Goal: Task Accomplishment & Management: Use online tool/utility

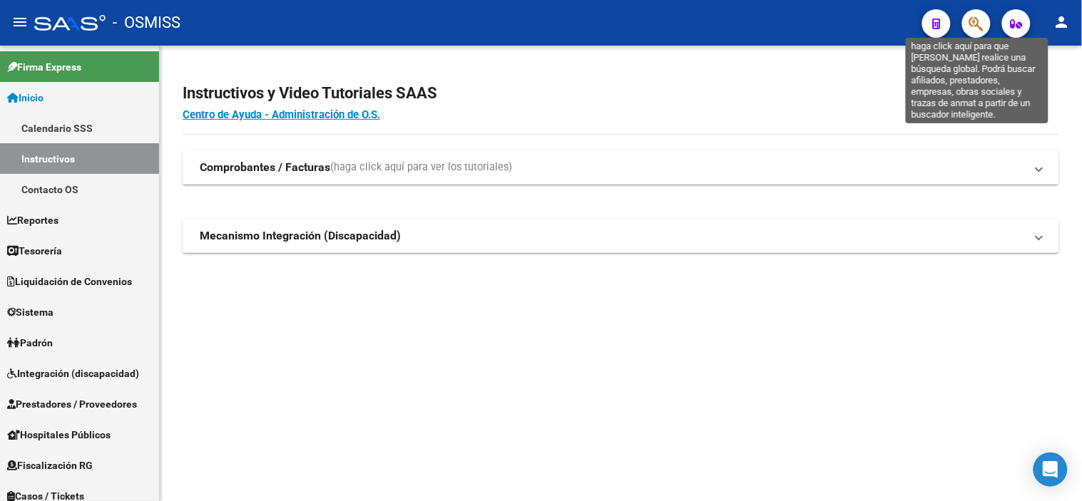
click at [971, 26] on icon "button" at bounding box center [976, 24] width 14 height 16
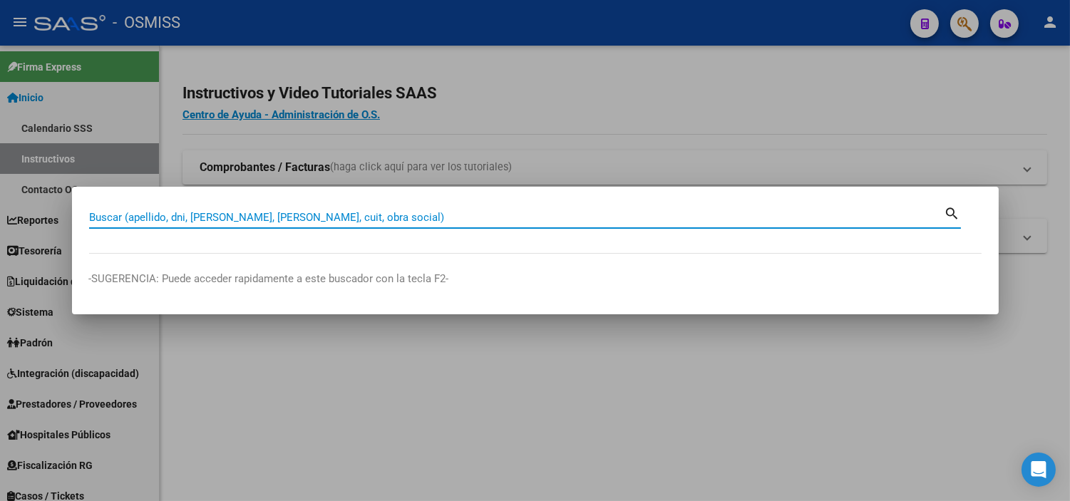
paste input "84770"
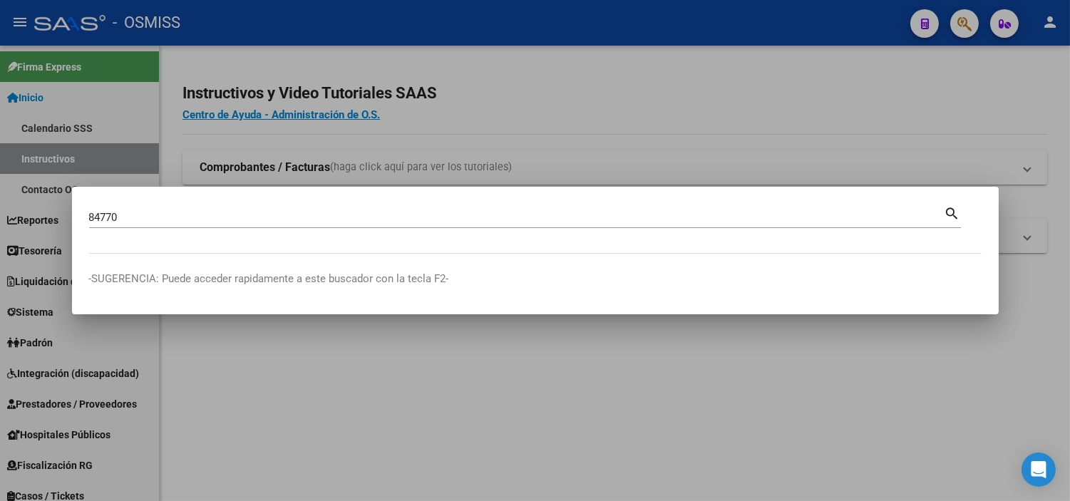
click at [86, 216] on mat-dialog-content "84770 Buscar (apellido, dni, cuil, [PERSON_NAME], cuit, obra social) search" at bounding box center [535, 229] width 927 height 50
click at [89, 217] on input "84770" at bounding box center [517, 217] width 856 height 13
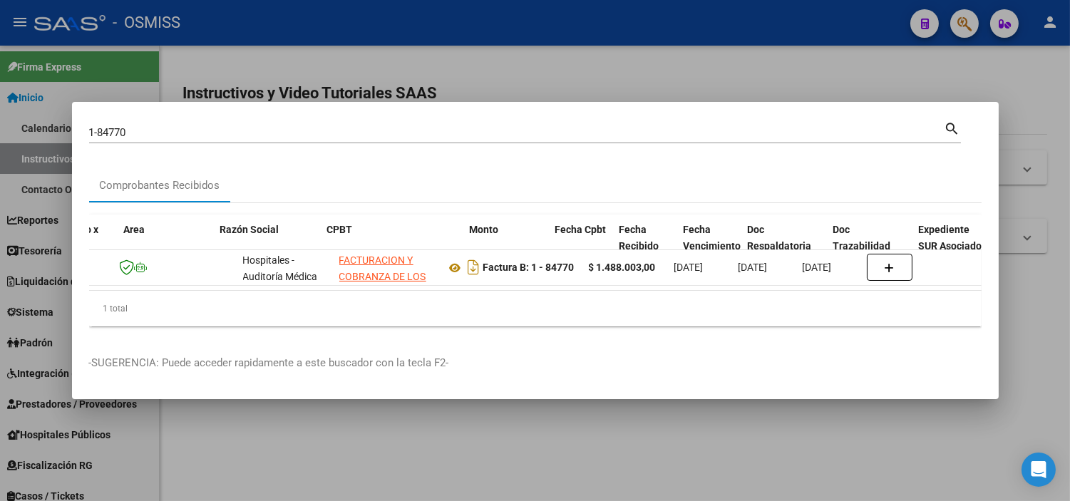
scroll to position [0, 222]
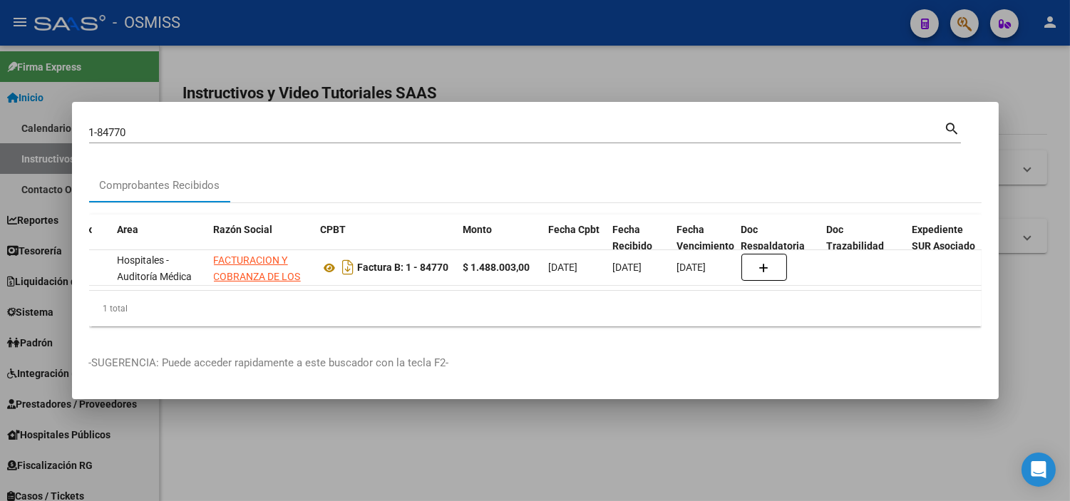
click at [169, 126] on input "1-84770" at bounding box center [517, 132] width 856 height 13
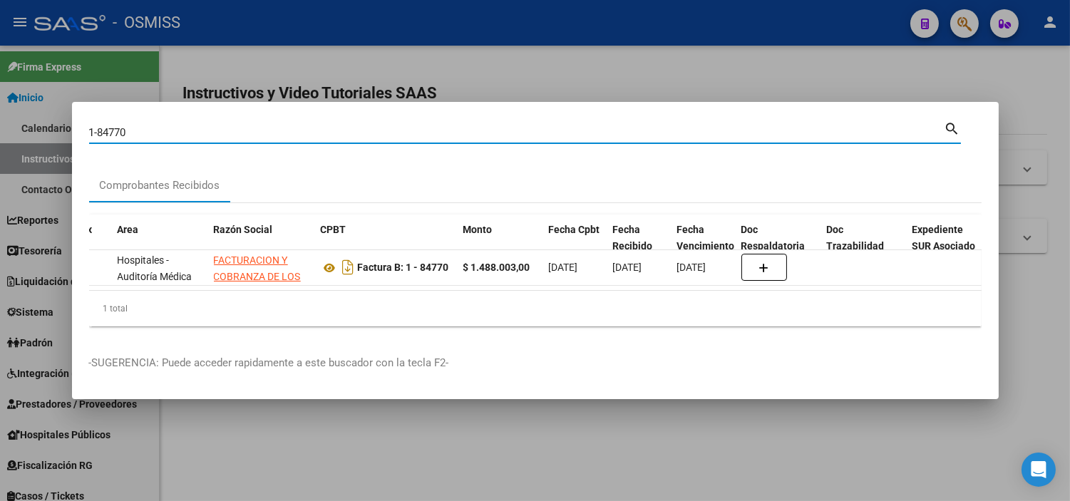
click at [169, 126] on input "1-84770" at bounding box center [517, 132] width 856 height 13
paste input "14"
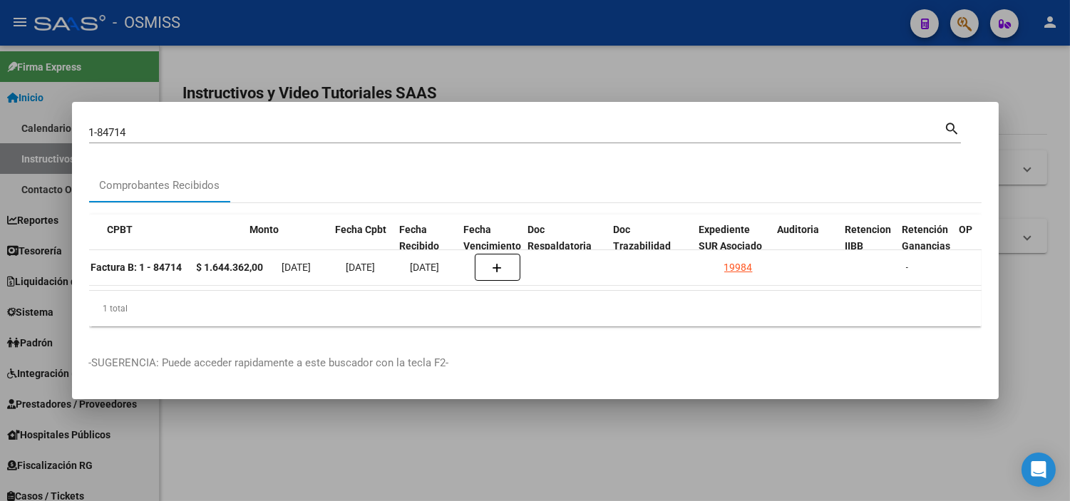
scroll to position [0, 496]
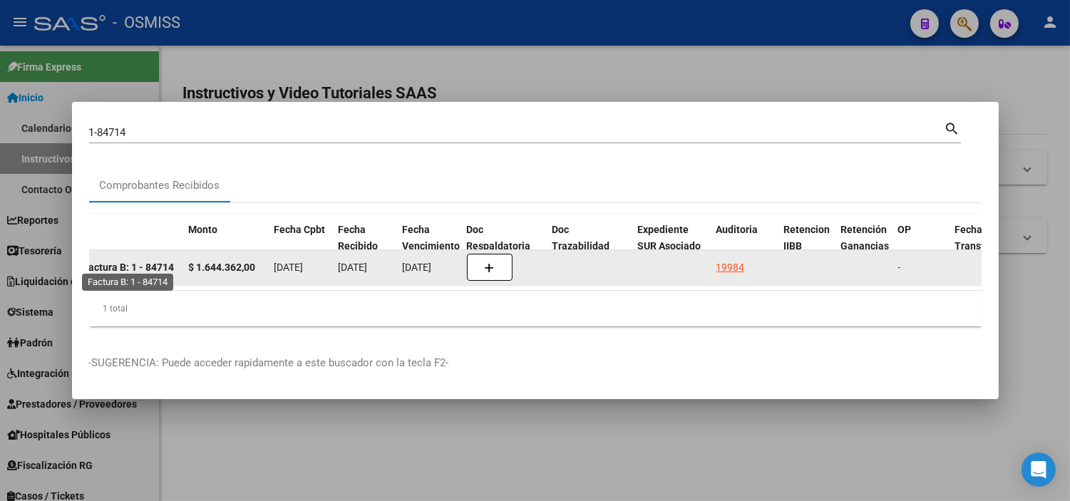
drag, startPoint x: 173, startPoint y: 262, endPoint x: 134, endPoint y: 259, distance: 39.3
click at [134, 259] on datatable-body-cell "Factura B: 1 - 84714" at bounding box center [112, 267] width 143 height 35
copy strong "1 - 84714"
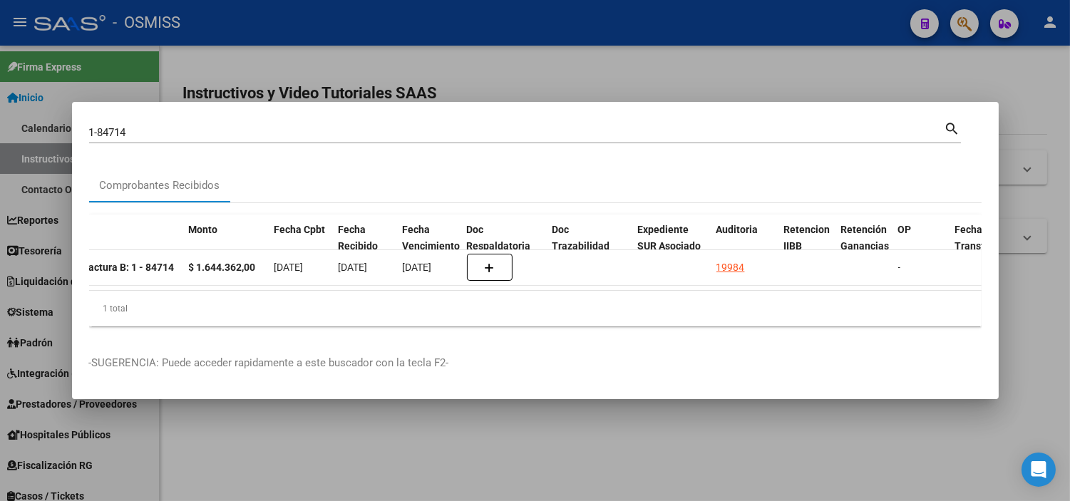
click at [203, 136] on div "1-84714 Buscar (apellido, dni, [PERSON_NAME], [PERSON_NAME], cuit, obra social)…" at bounding box center [525, 138] width 872 height 38
click at [194, 130] on input "1-84714" at bounding box center [517, 132] width 856 height 13
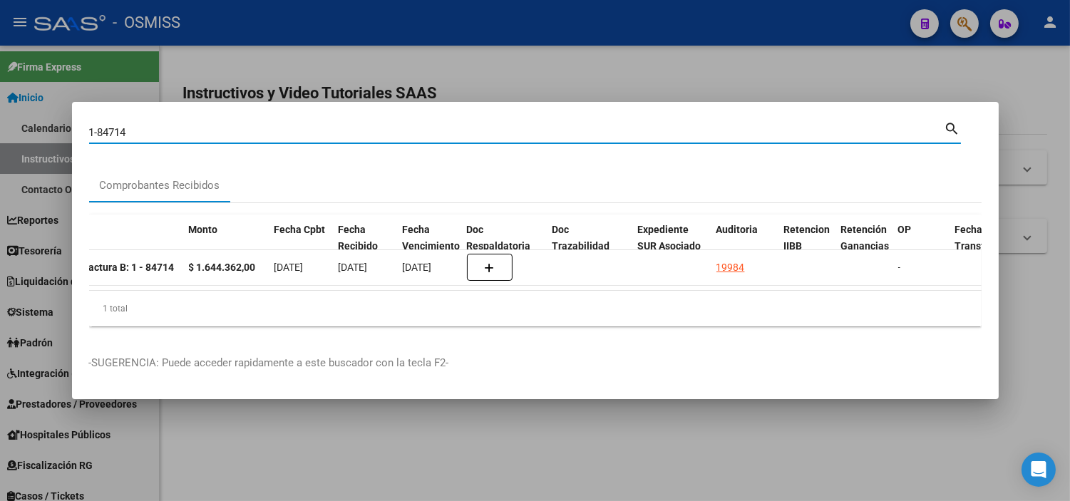
drag, startPoint x: 194, startPoint y: 130, endPoint x: 100, endPoint y: 138, distance: 94.5
click at [100, 138] on div "1-84714 Buscar (apellido, dni, [PERSON_NAME], [PERSON_NAME], cuit, obra social)…" at bounding box center [525, 138] width 872 height 38
paste input "[EMAIL_ADDRESS][DOMAIN_NAME]]"
paste input "489"
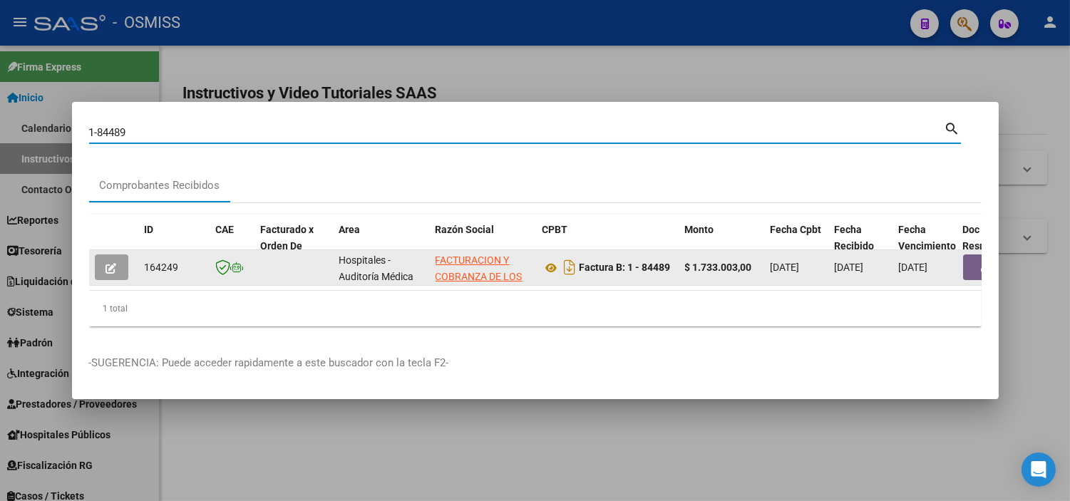
click at [972, 260] on button "button" at bounding box center [986, 268] width 46 height 26
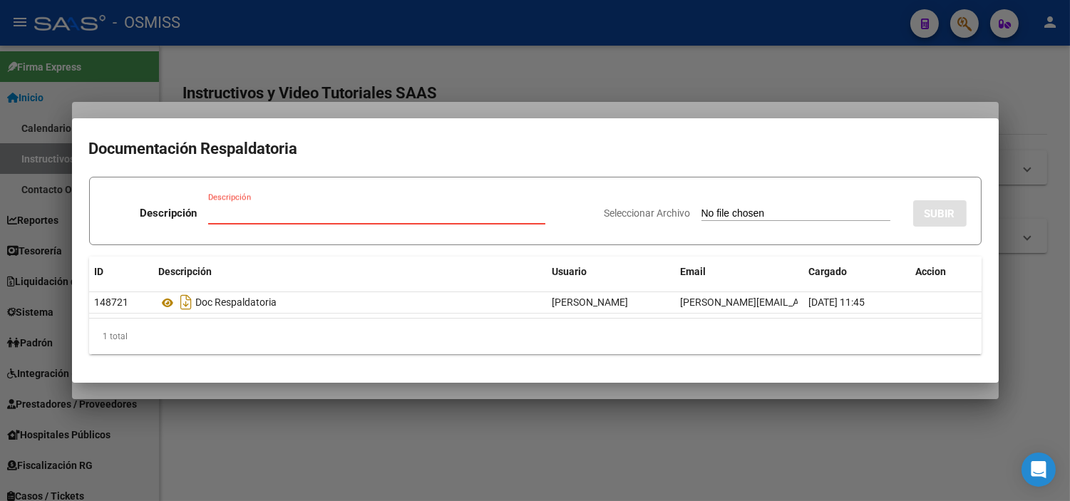
click at [385, 67] on div at bounding box center [535, 250] width 1070 height 501
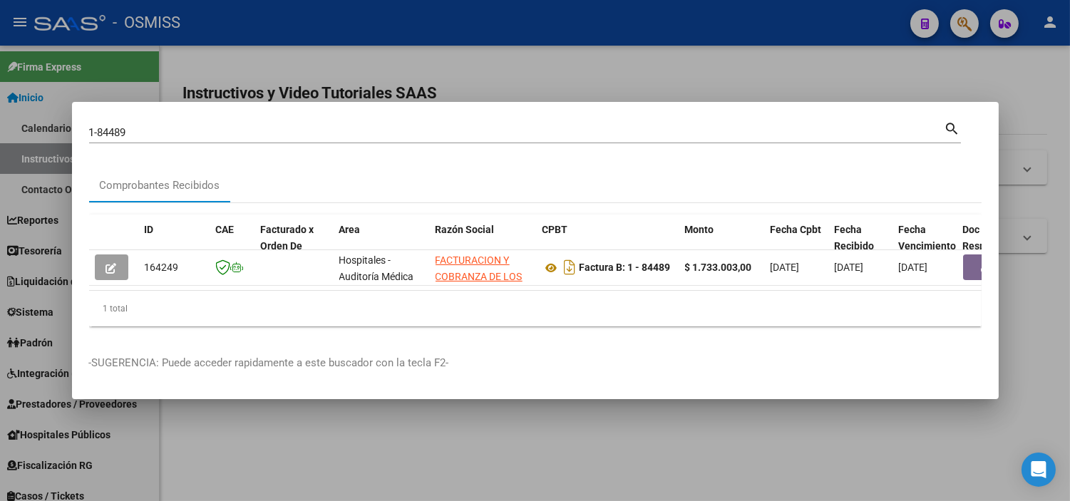
click at [339, 130] on input "1-84489" at bounding box center [517, 132] width 856 height 13
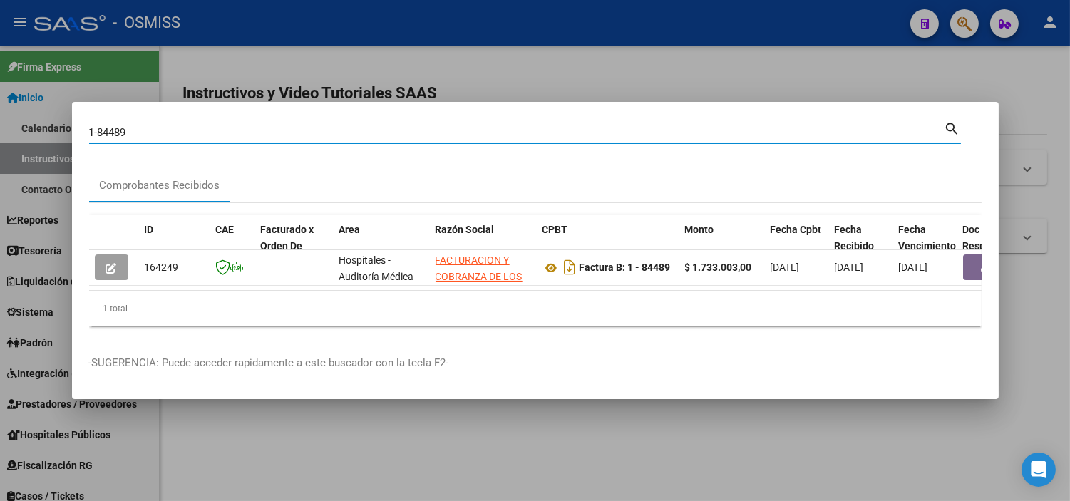
click at [339, 130] on input "1-84489" at bounding box center [517, 132] width 856 height 13
paste input "143"
paste input "1508"
click at [123, 128] on input "1-14391508" at bounding box center [517, 132] width 856 height 13
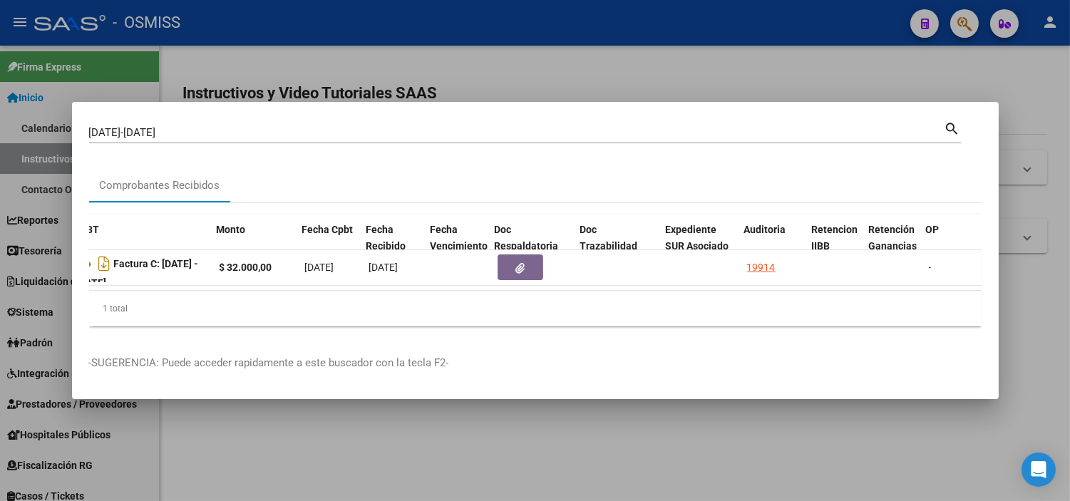
scroll to position [0, 469]
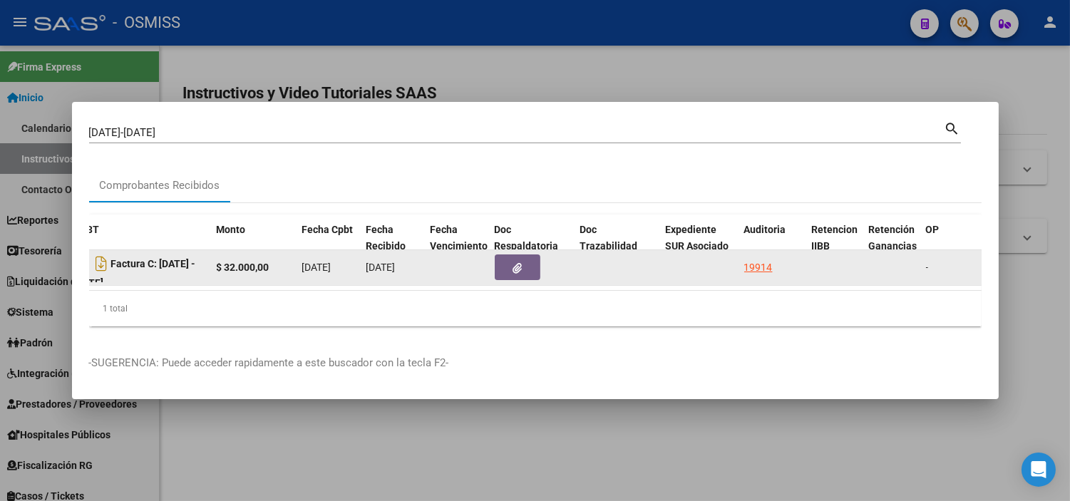
click at [515, 265] on icon "button" at bounding box center [517, 268] width 9 height 11
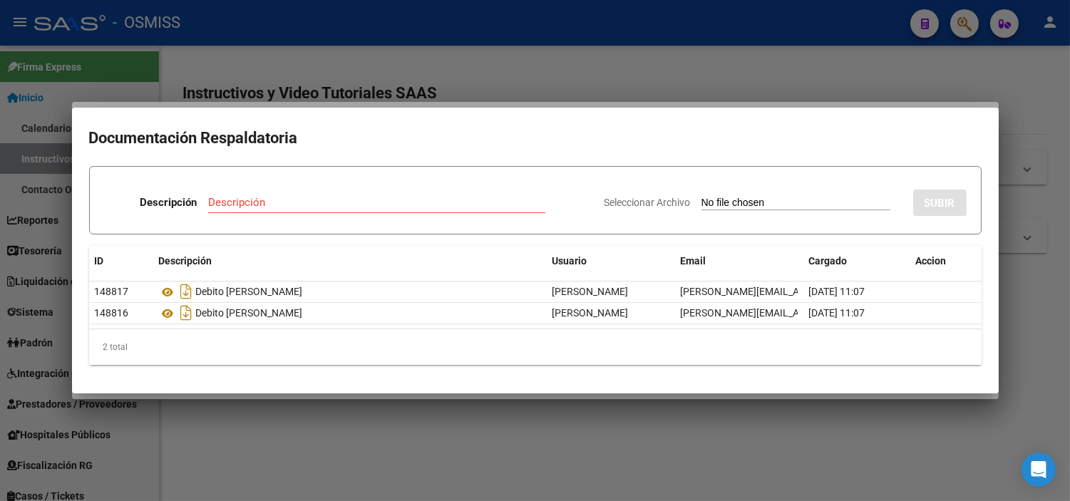
click at [544, 58] on div at bounding box center [535, 250] width 1070 height 501
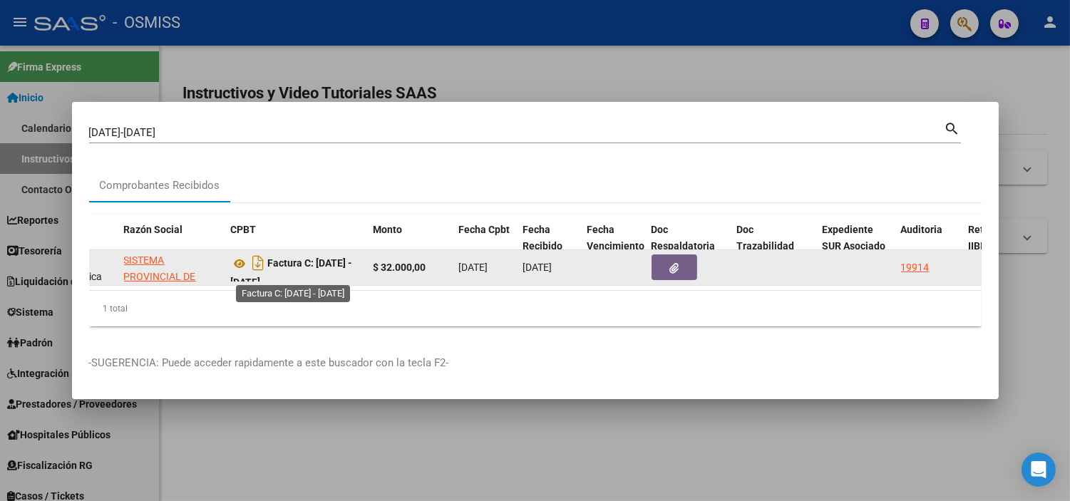
scroll to position [0, 0]
drag, startPoint x: 288, startPoint y: 273, endPoint x: 319, endPoint y: 257, distance: 34.8
click at [319, 257] on div "Factura C: [DATE] - [DATE]" at bounding box center [296, 267] width 131 height 30
copy strong "[DATE] - [DATE]"
click at [666, 267] on button "button" at bounding box center [675, 268] width 46 height 26
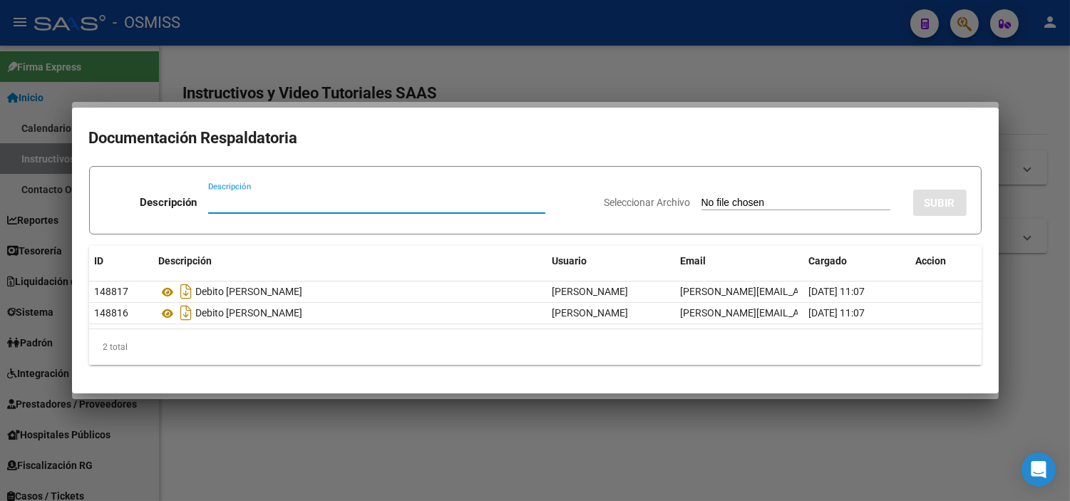
click at [562, 101] on div at bounding box center [535, 250] width 1070 height 501
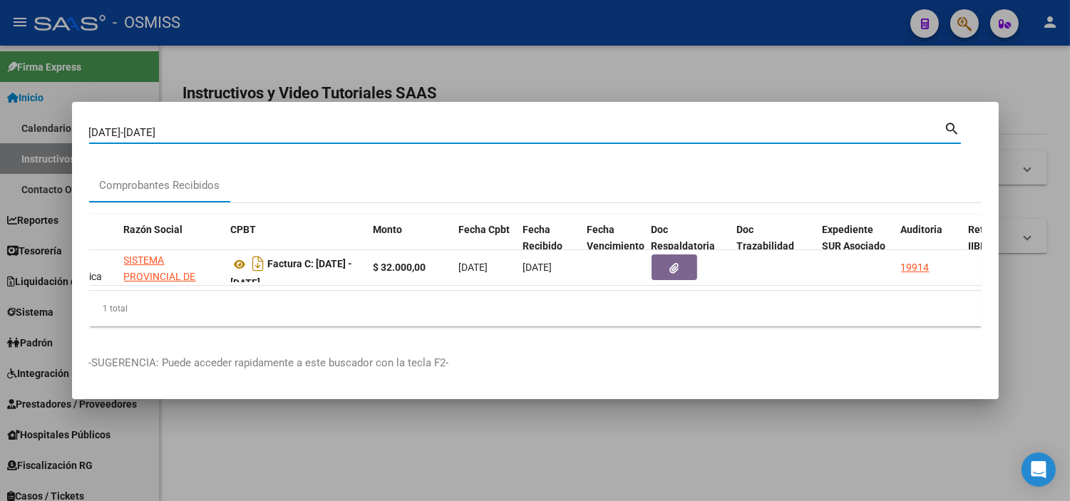
drag, startPoint x: 167, startPoint y: 130, endPoint x: 116, endPoint y: 127, distance: 51.5
click at [116, 127] on input "[DATE]-[DATE]" at bounding box center [517, 132] width 856 height 13
paste input "733"
drag, startPoint x: 111, startPoint y: 130, endPoint x: 96, endPoint y: 125, distance: 15.8
click at [96, 126] on input "[DATE]-[DATE]" at bounding box center [517, 132] width 856 height 13
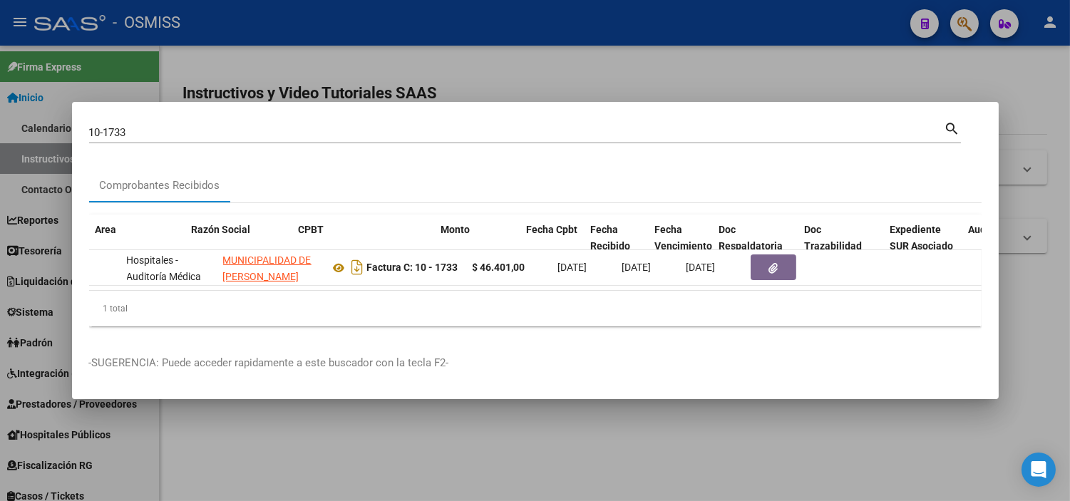
scroll to position [0, 244]
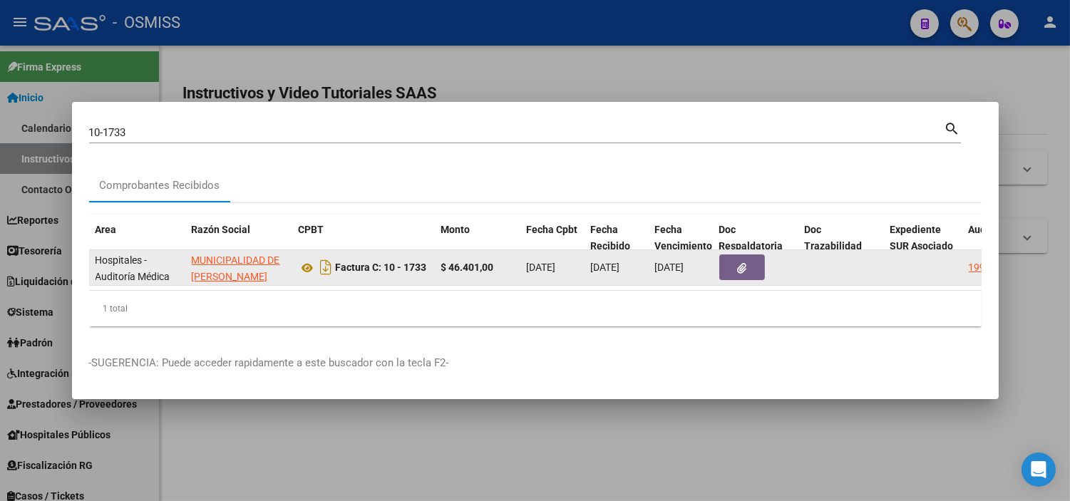
click at [744, 265] on icon "button" at bounding box center [741, 268] width 9 height 11
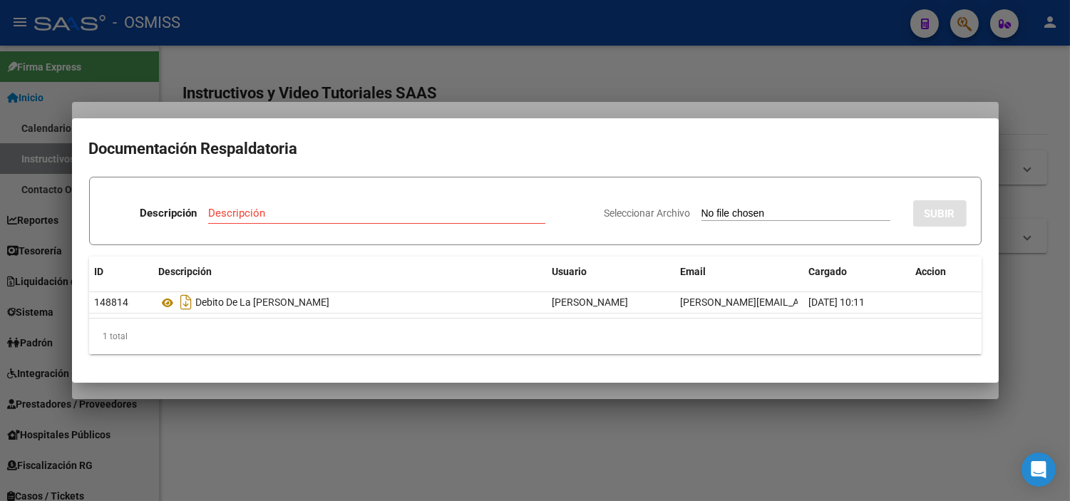
click at [446, 55] on div at bounding box center [535, 250] width 1070 height 501
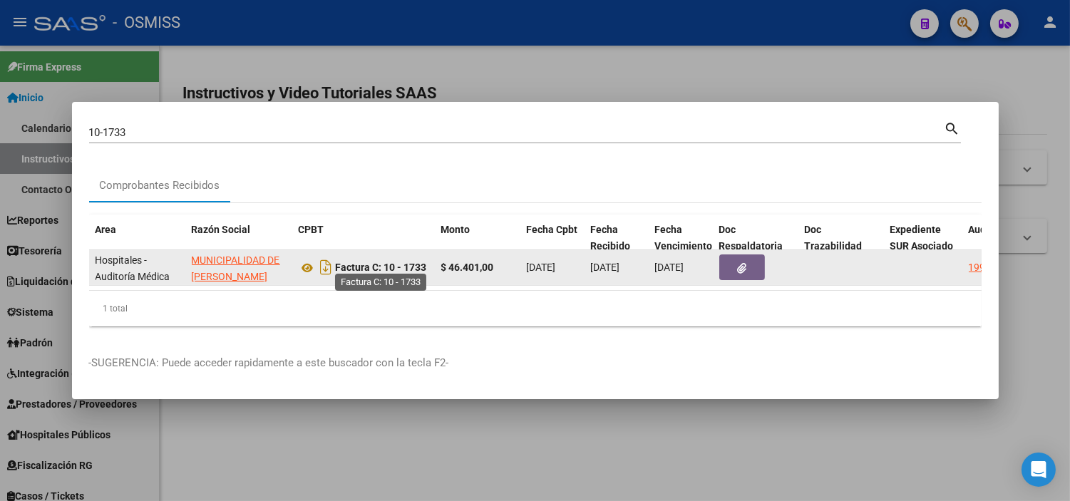
drag, startPoint x: 431, startPoint y: 264, endPoint x: 387, endPoint y: 265, distance: 44.2
click at [387, 265] on datatable-body-cell "Factura C: 10 - 1733" at bounding box center [364, 267] width 143 height 35
copy strong "10 - 1733"
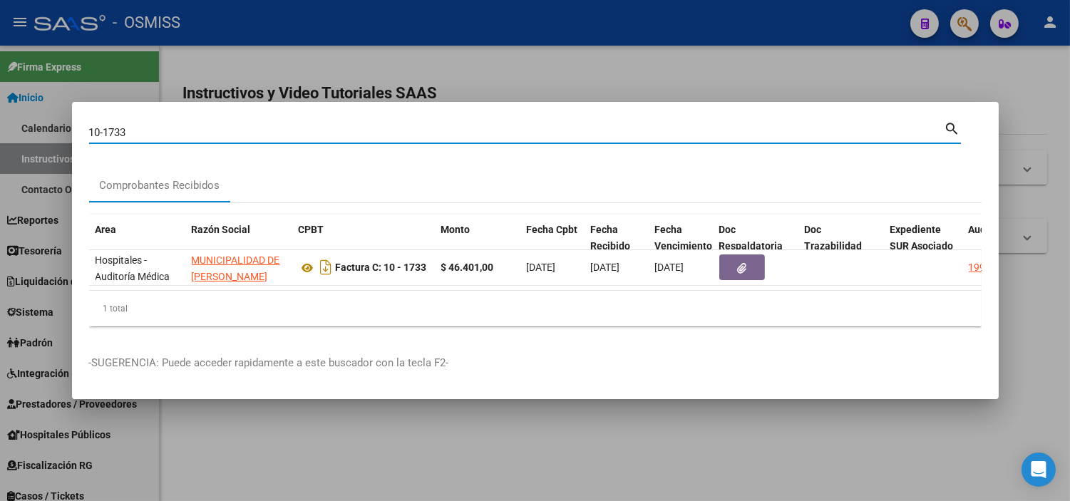
drag, startPoint x: 168, startPoint y: 123, endPoint x: 103, endPoint y: 129, distance: 65.1
click at [103, 129] on input "10-1733" at bounding box center [517, 132] width 856 height 13
paste input "987"
click at [101, 126] on input "10-987" at bounding box center [517, 132] width 856 height 13
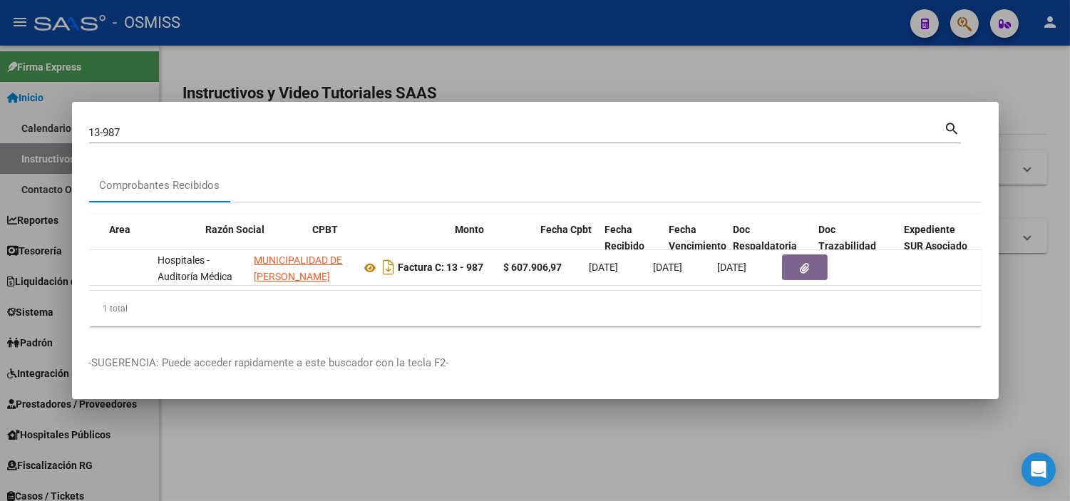
scroll to position [0, 255]
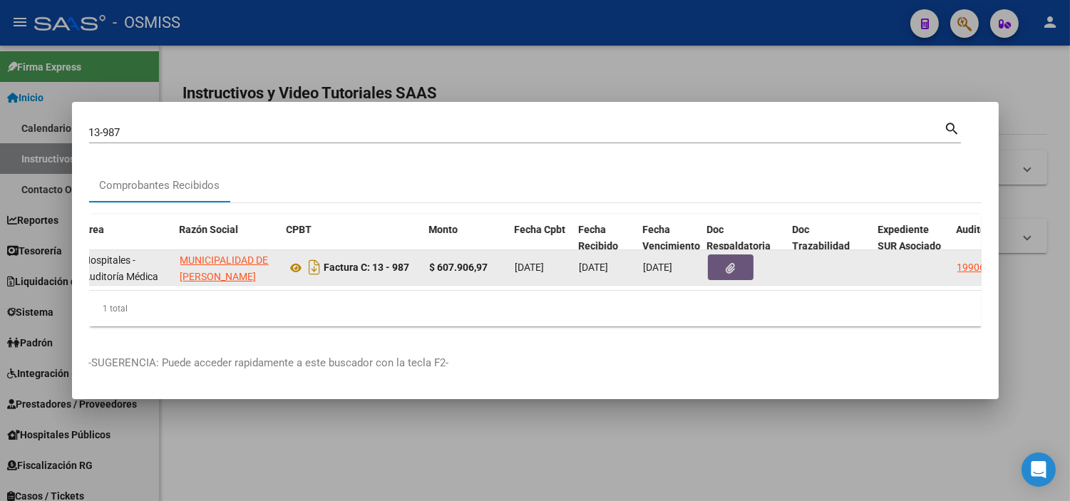
click at [726, 263] on icon "button" at bounding box center [730, 268] width 9 height 11
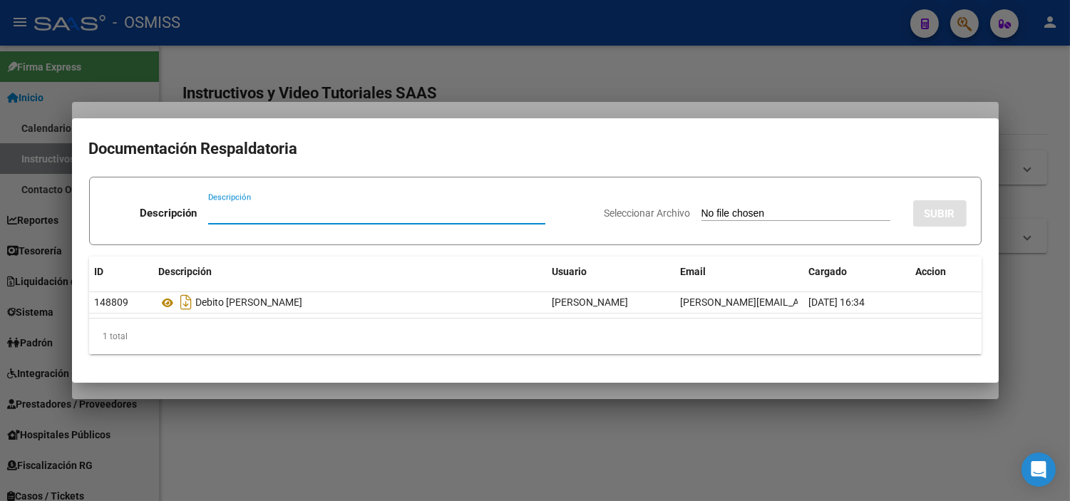
click at [324, 69] on div at bounding box center [535, 250] width 1070 height 501
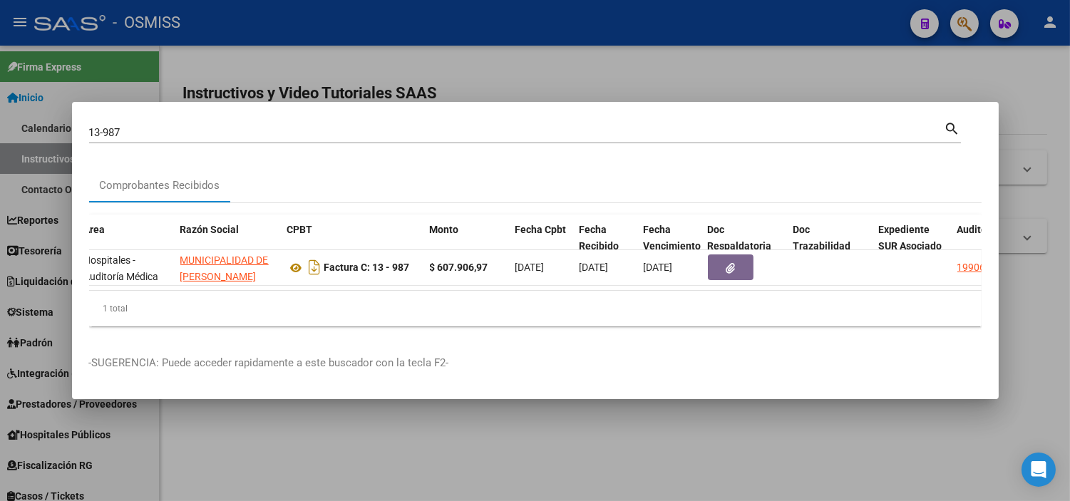
click at [151, 126] on input "13-987" at bounding box center [517, 132] width 856 height 13
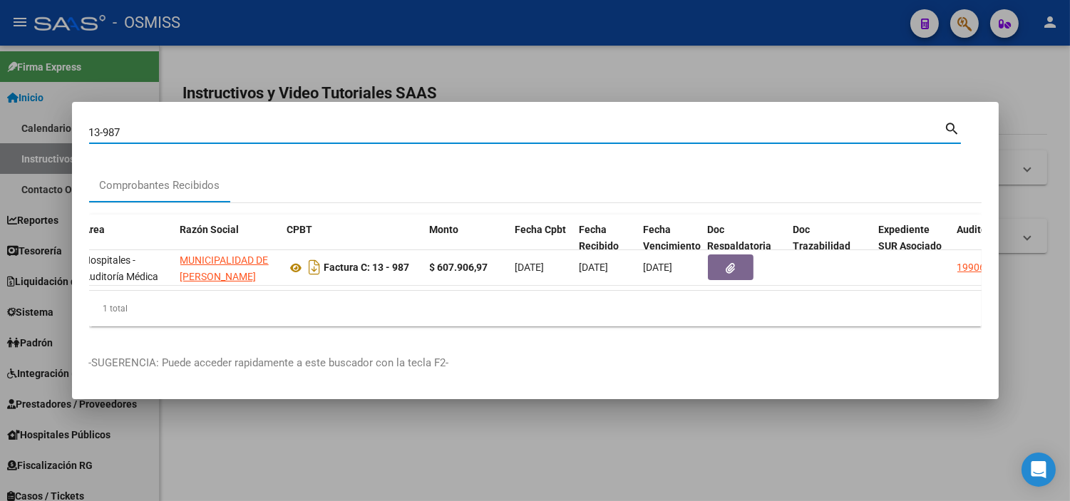
click at [151, 126] on input "13-987" at bounding box center [517, 132] width 856 height 13
click at [143, 129] on input "13-987" at bounding box center [517, 132] width 856 height 13
drag, startPoint x: 143, startPoint y: 129, endPoint x: 107, endPoint y: 129, distance: 36.4
click at [107, 129] on input "13-987" at bounding box center [517, 132] width 856 height 13
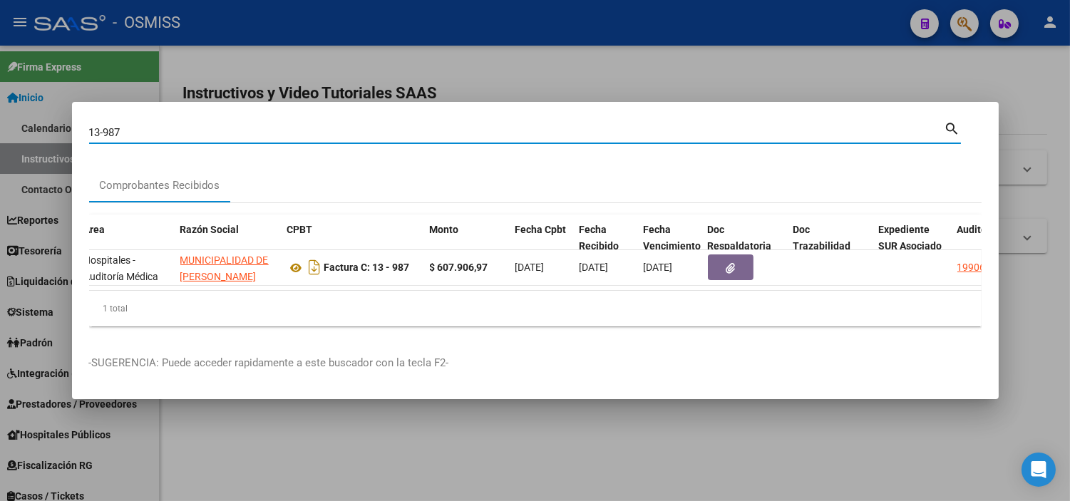
paste input "1735"
click at [97, 126] on input "13-1735" at bounding box center [517, 132] width 856 height 13
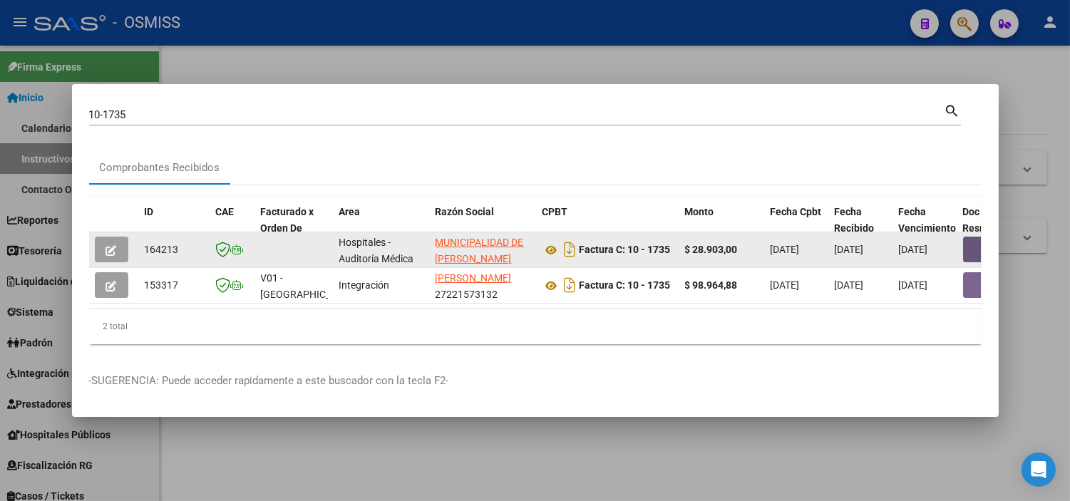
click at [965, 240] on button "button" at bounding box center [986, 250] width 46 height 26
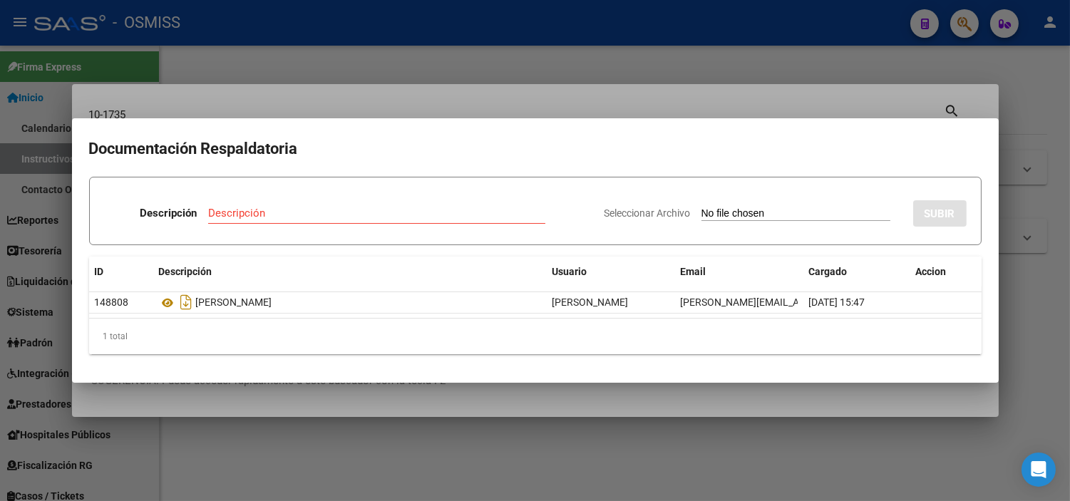
click at [650, 86] on div at bounding box center [535, 250] width 1070 height 501
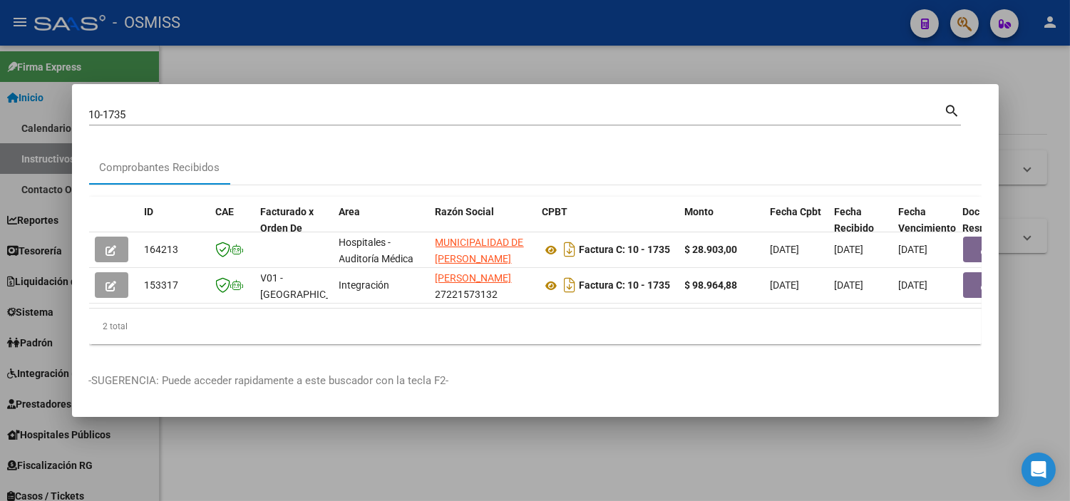
click at [395, 108] on input "10-1735" at bounding box center [517, 114] width 856 height 13
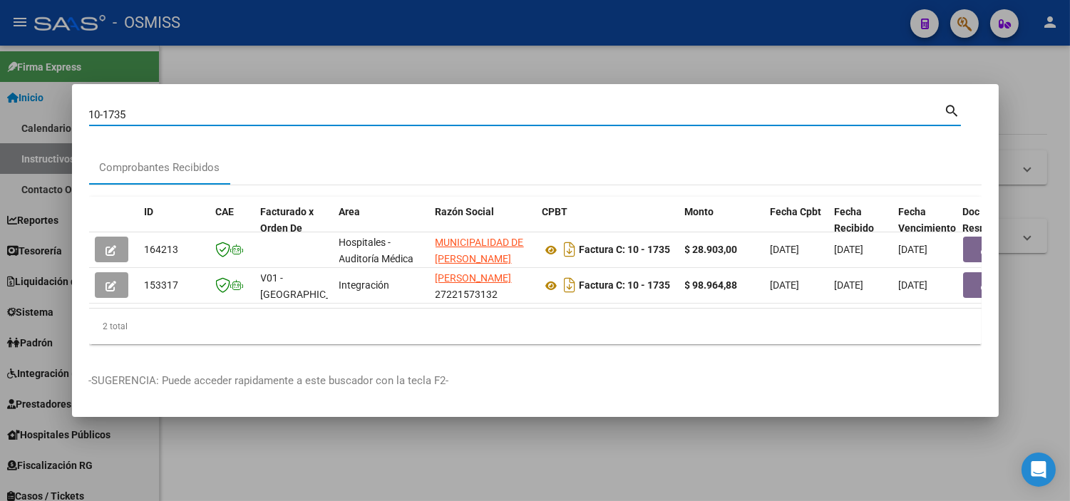
click at [395, 108] on input "10-1735" at bounding box center [517, 114] width 856 height 13
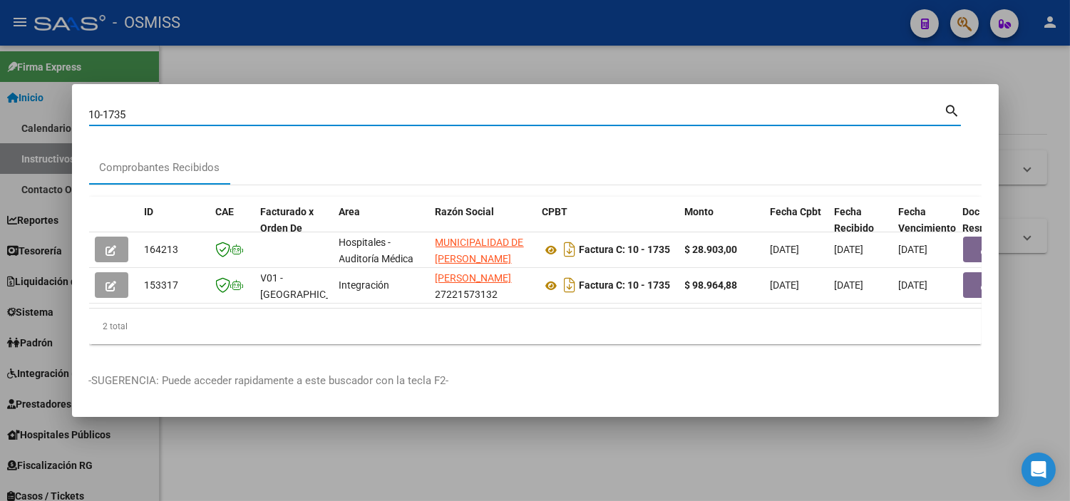
click at [169, 104] on div "10-1735 Buscar (apellido, dni, cuil, [PERSON_NAME], cuit, obra social)" at bounding box center [517, 114] width 856 height 21
click at [169, 108] on input "10-1735" at bounding box center [517, 114] width 856 height 13
paste input "5323"
drag, startPoint x: 100, startPoint y: 107, endPoint x: 78, endPoint y: 112, distance: 22.0
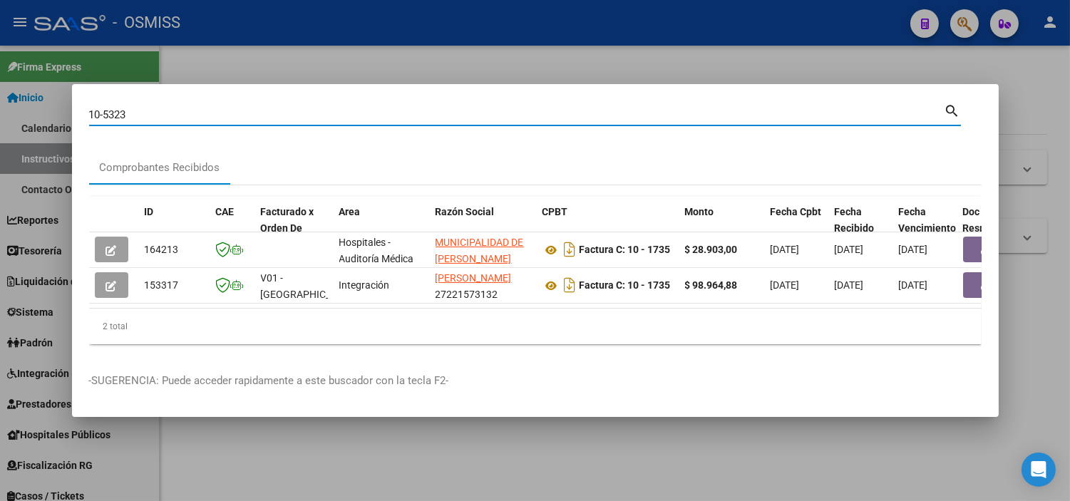
click at [78, 112] on mat-dialog-content "10-5323 Buscar (apellido, dni, cuil, nro traspaso, cuit, obra social) search Co…" at bounding box center [535, 228] width 927 height 255
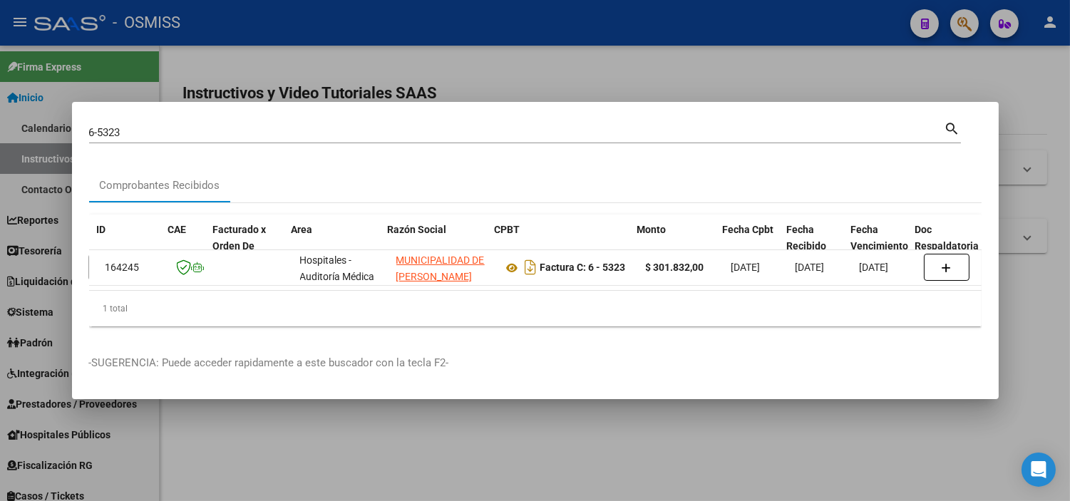
scroll to position [0, 57]
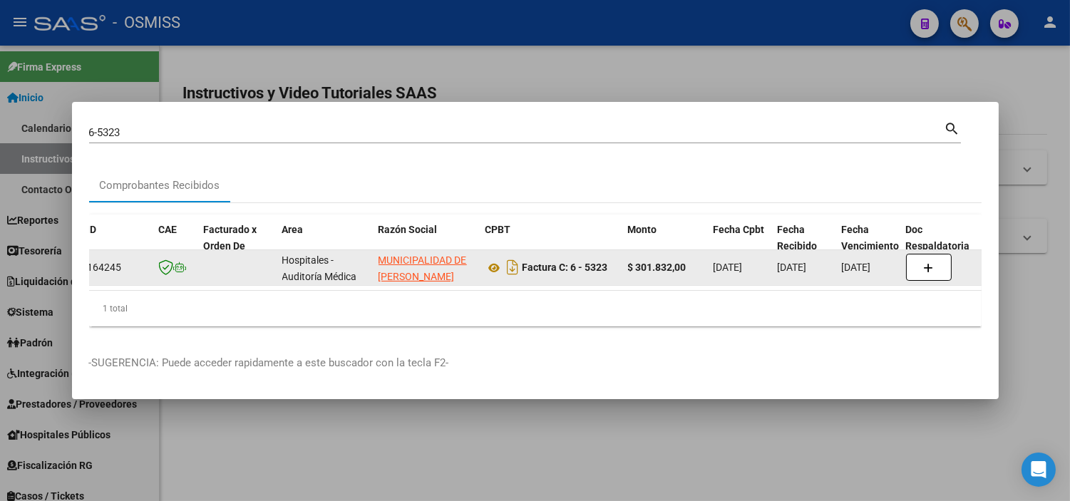
drag, startPoint x: 609, startPoint y: 262, endPoint x: 575, endPoint y: 268, distance: 34.7
click at [575, 268] on div "Factura C: 6 - 5323" at bounding box center [551, 267] width 131 height 23
copy strong "6 - 5323"
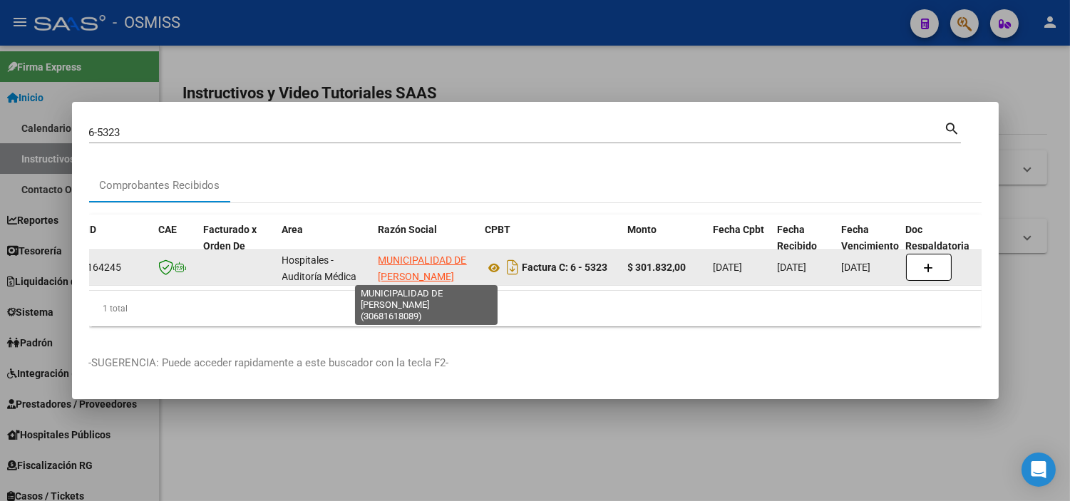
copy strong "6 - 5323"
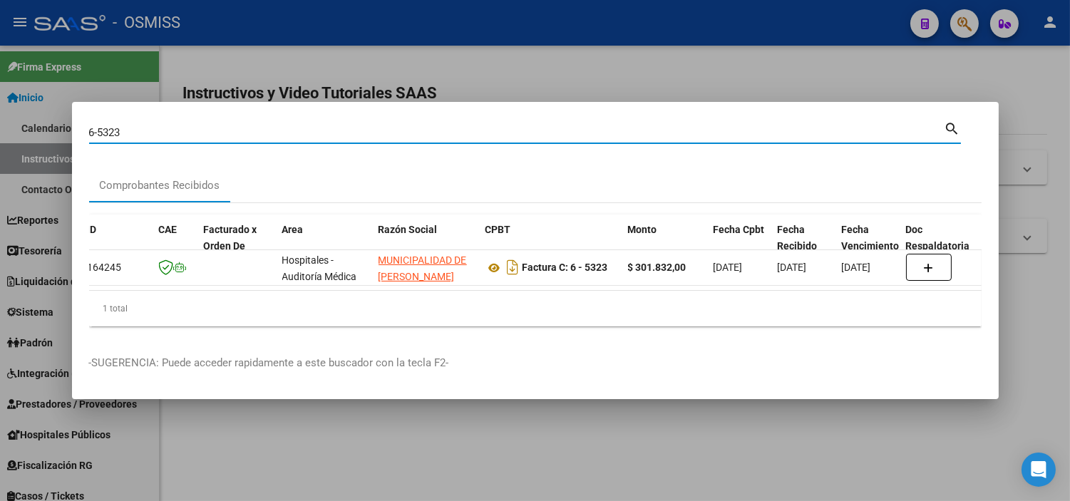
click at [135, 128] on input "6-5323" at bounding box center [517, 132] width 856 height 13
paste input "22114"
drag, startPoint x: 95, startPoint y: 123, endPoint x: 71, endPoint y: 118, distance: 24.1
click at [76, 126] on mat-dialog-content "6-22114 Buscar (apellido, dni, cuil, nro traspaso, cuit, obra social) search Co…" at bounding box center [535, 228] width 927 height 219
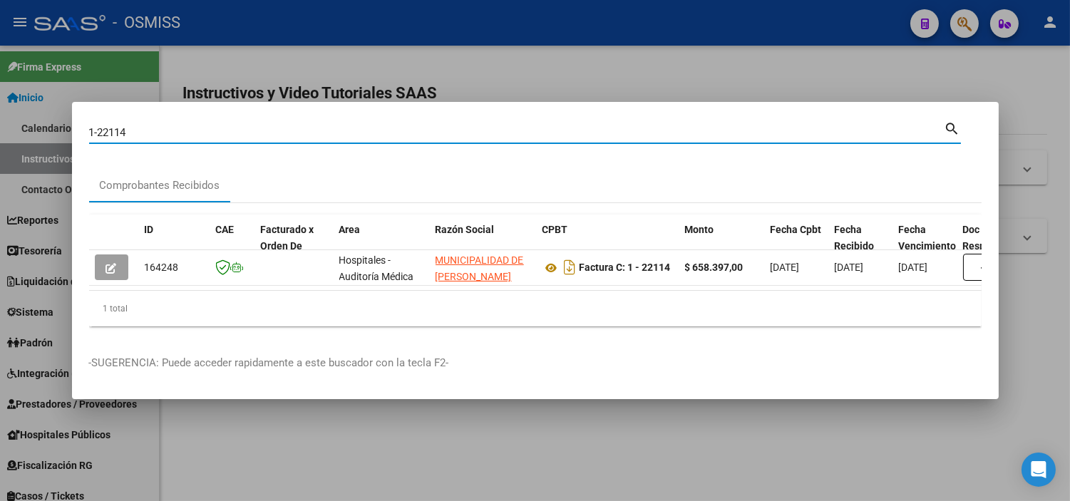
click at [163, 131] on input "1-22114" at bounding box center [517, 132] width 856 height 13
paste input "43425"
click at [125, 130] on input "8-43425" at bounding box center [517, 132] width 856 height 13
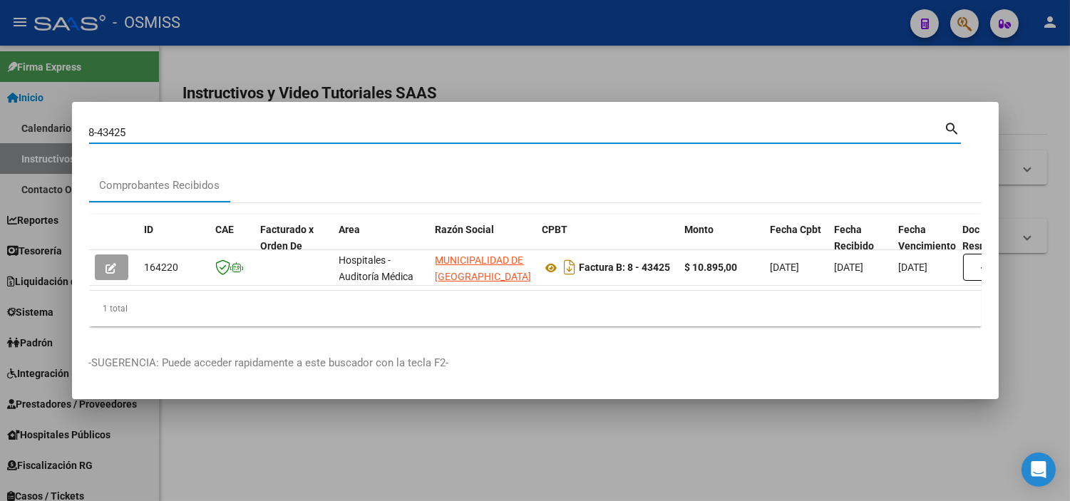
click at [125, 130] on input "8-43425" at bounding box center [517, 132] width 856 height 13
paste input "43432"
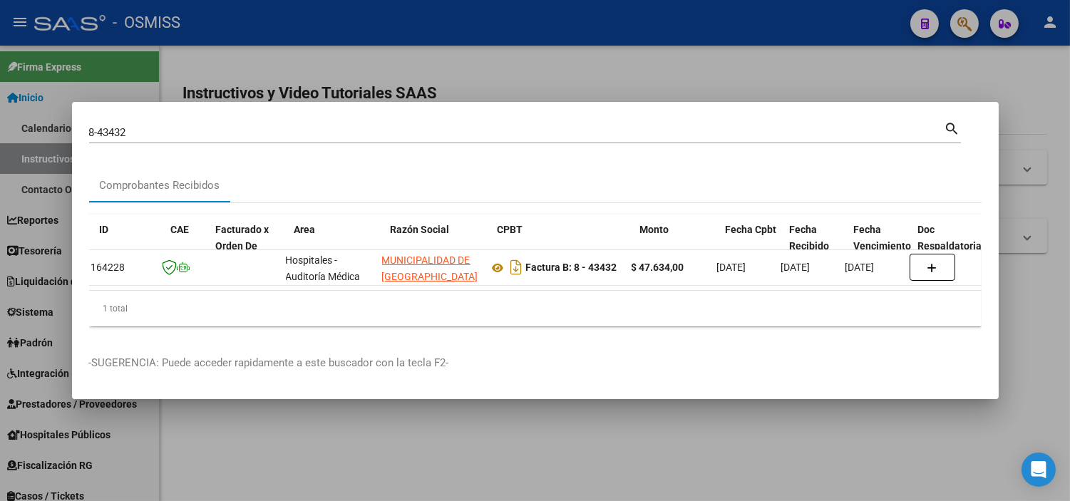
scroll to position [0, 43]
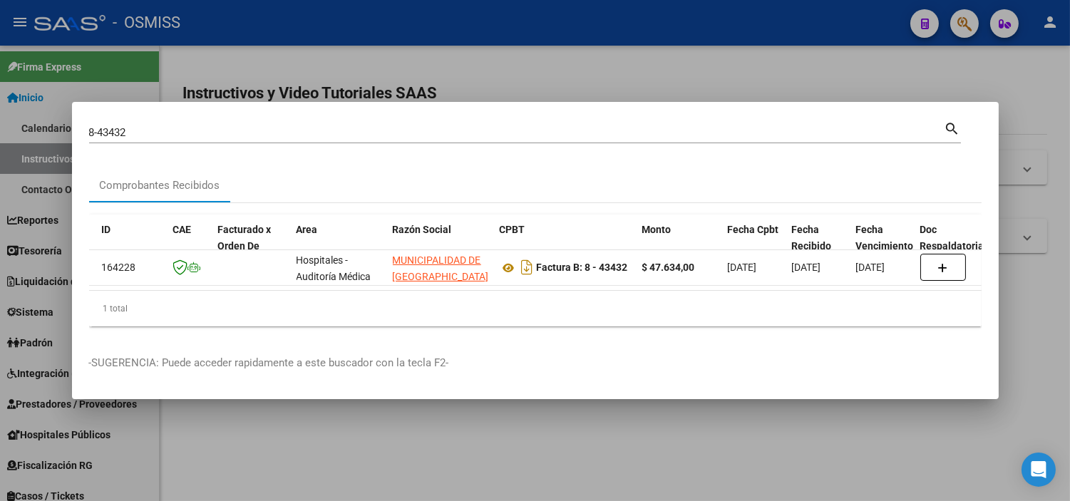
click at [154, 130] on input "8-43432" at bounding box center [517, 132] width 856 height 13
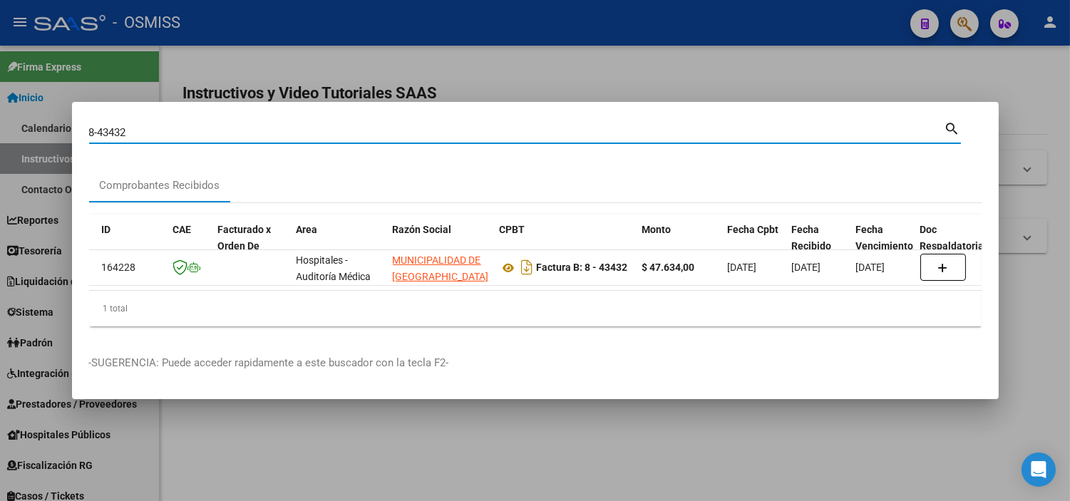
click at [154, 130] on input "8-43432" at bounding box center [517, 132] width 856 height 13
paste input "11902"
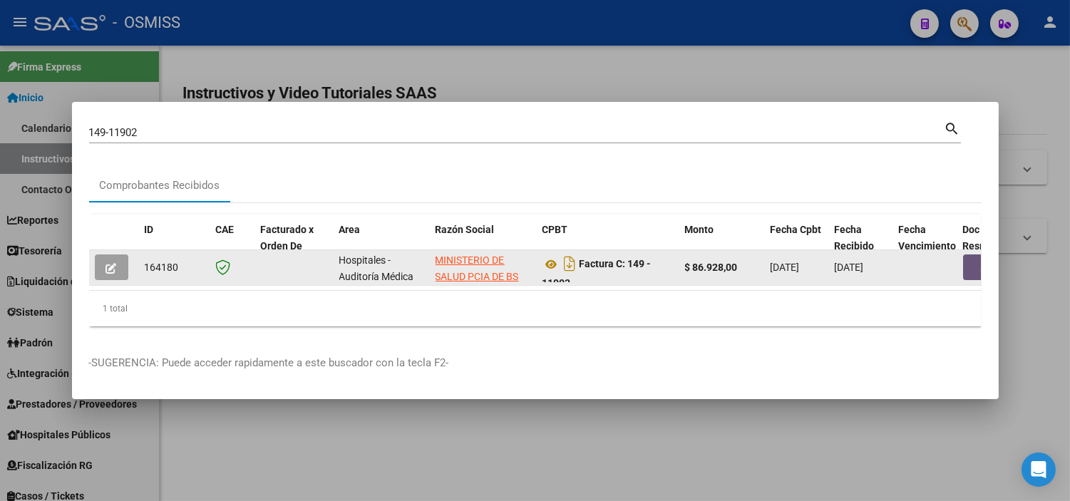
click at [968, 262] on button "button" at bounding box center [986, 268] width 46 height 26
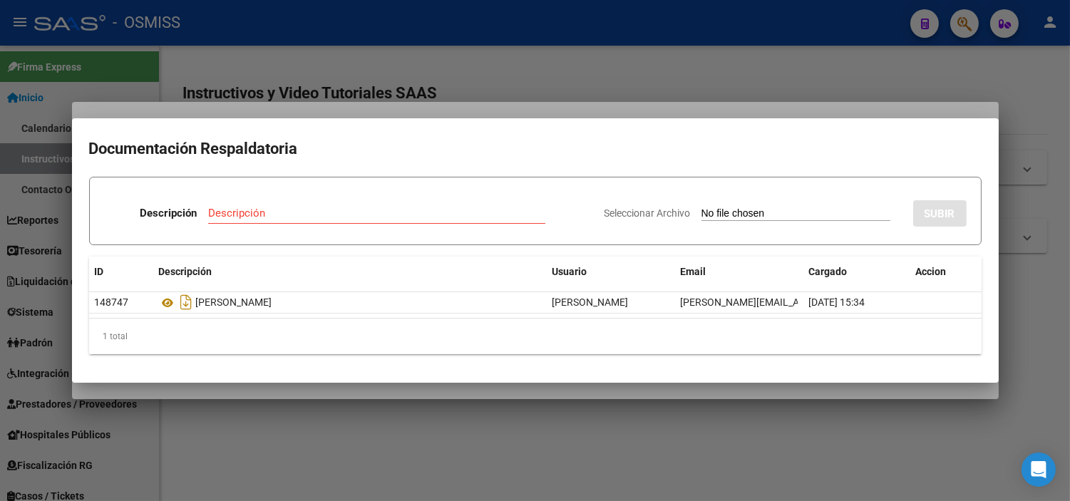
click at [378, 453] on div at bounding box center [535, 250] width 1070 height 501
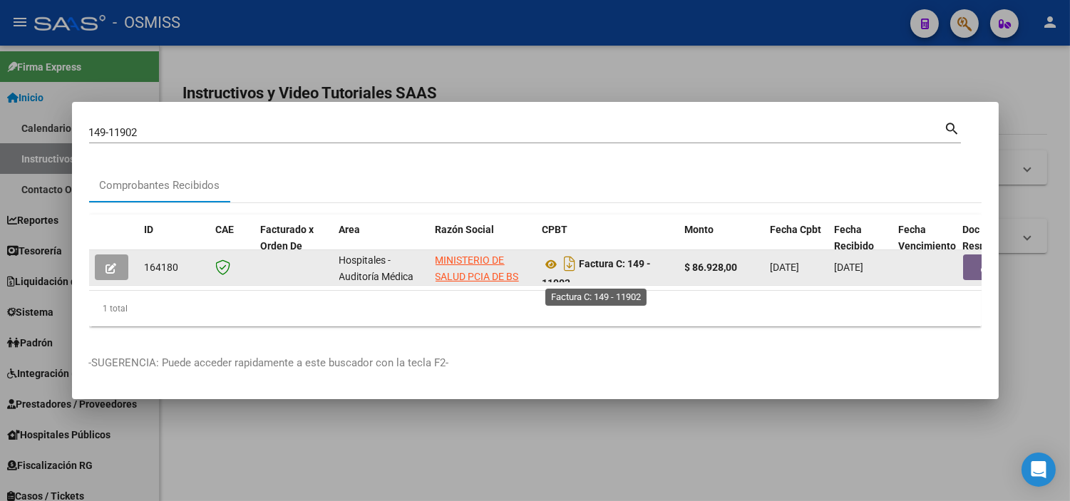
drag, startPoint x: 586, startPoint y: 269, endPoint x: 626, endPoint y: 255, distance: 42.4
click at [626, 255] on div "Factura C: 149 - 11902" at bounding box center [608, 267] width 131 height 30
click at [623, 259] on strong "Factura C: 149 - 11902" at bounding box center [597, 274] width 109 height 31
drag, startPoint x: 573, startPoint y: 274, endPoint x: 623, endPoint y: 255, distance: 54.2
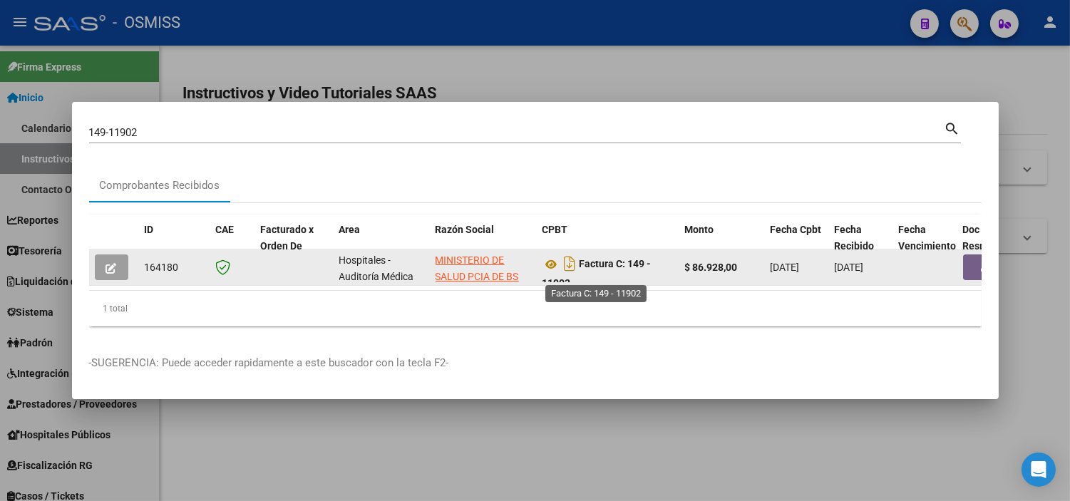
click at [623, 255] on div "Factura C: 149 - 11902" at bounding box center [608, 267] width 131 height 30
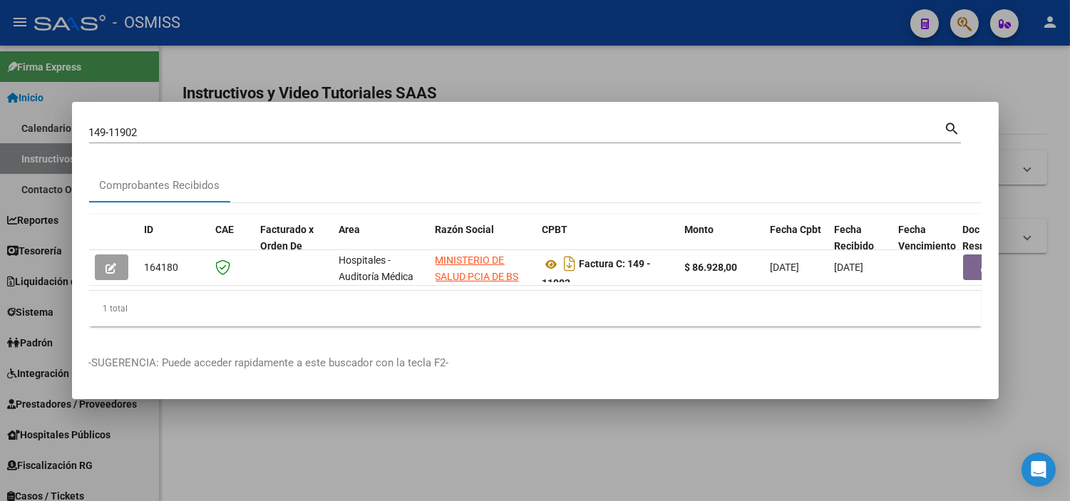
click at [198, 126] on input "149-11902" at bounding box center [517, 132] width 856 height 13
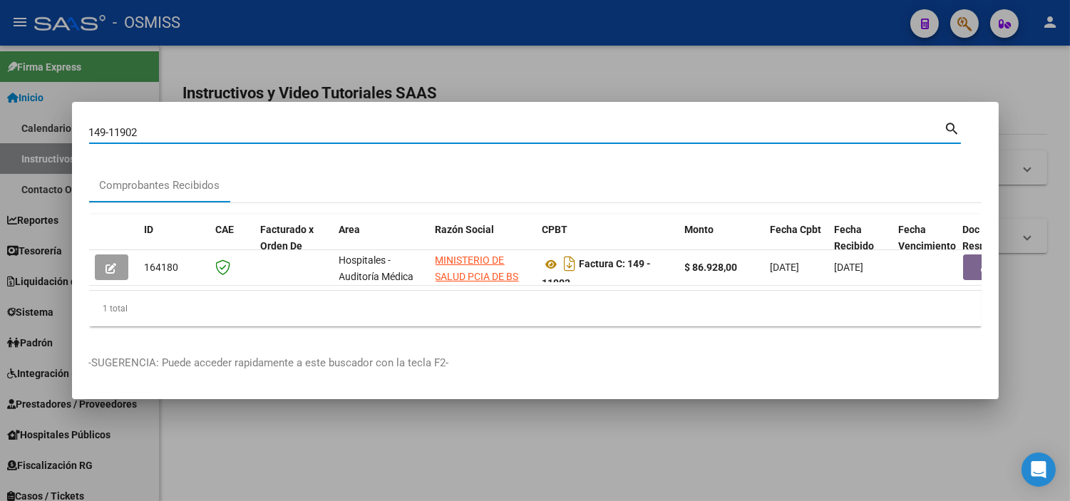
click at [198, 126] on input "149-11902" at bounding box center [517, 132] width 856 height 13
click at [175, 133] on input "149-11902" at bounding box center [517, 132] width 856 height 13
drag, startPoint x: 172, startPoint y: 130, endPoint x: 111, endPoint y: 127, distance: 61.4
click at [111, 127] on input "149-11902" at bounding box center [517, 132] width 856 height 13
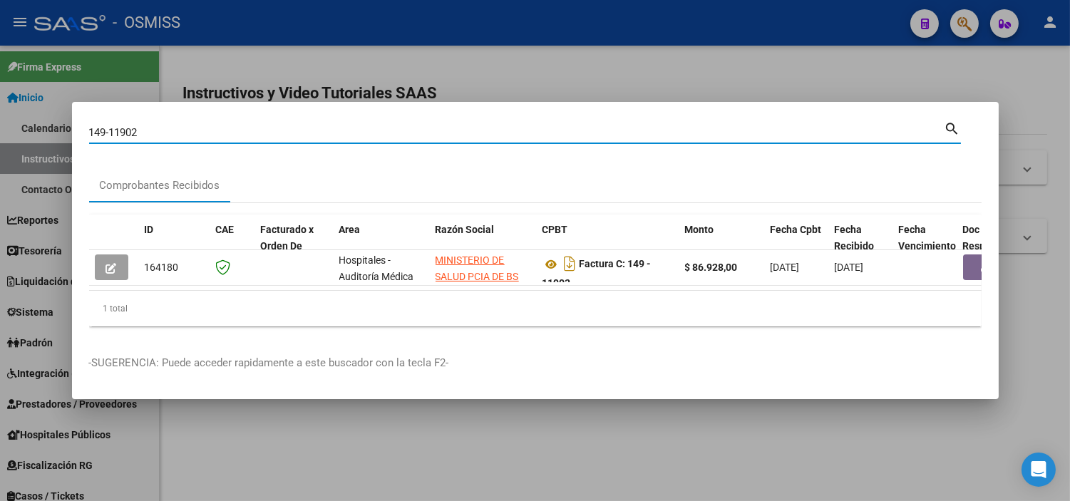
paste input "5"
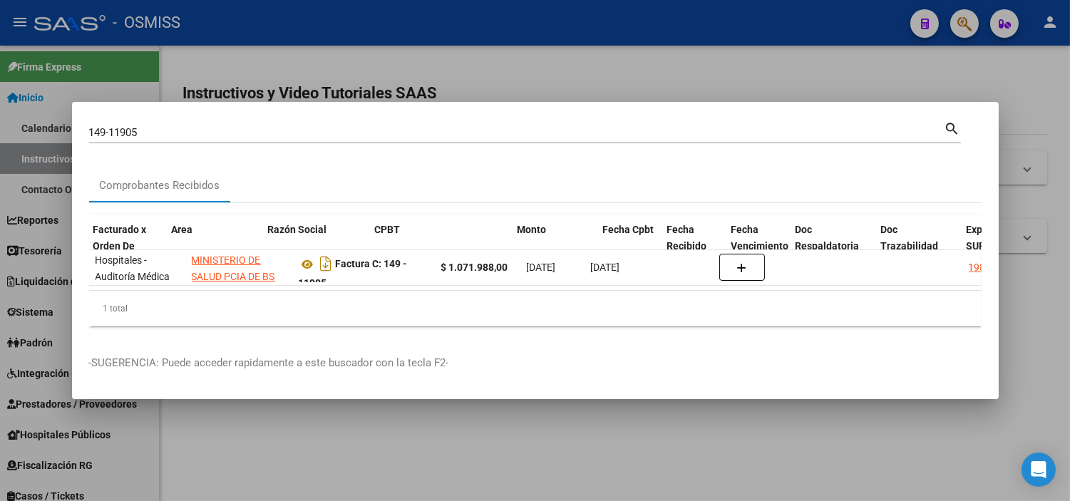
scroll to position [0, 168]
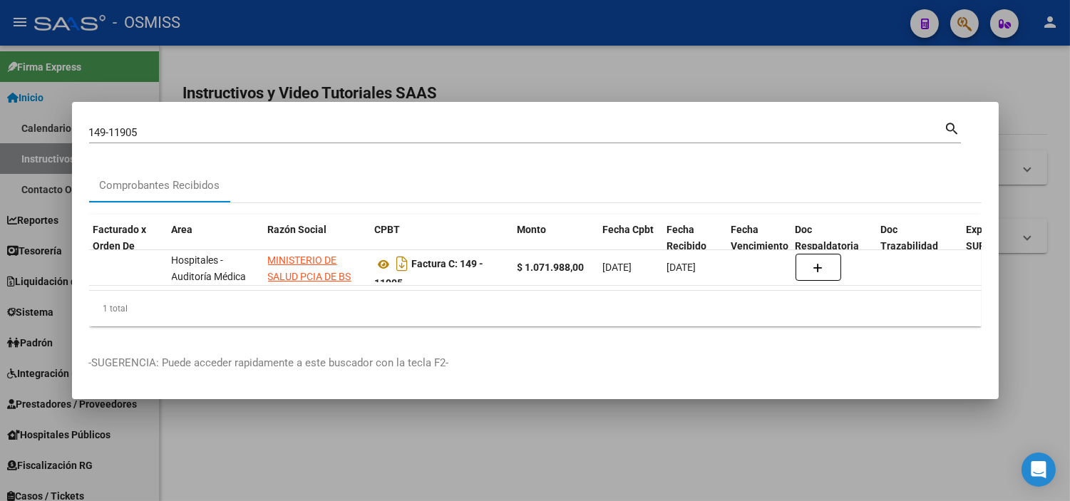
click at [183, 126] on input "149-11905" at bounding box center [517, 132] width 856 height 13
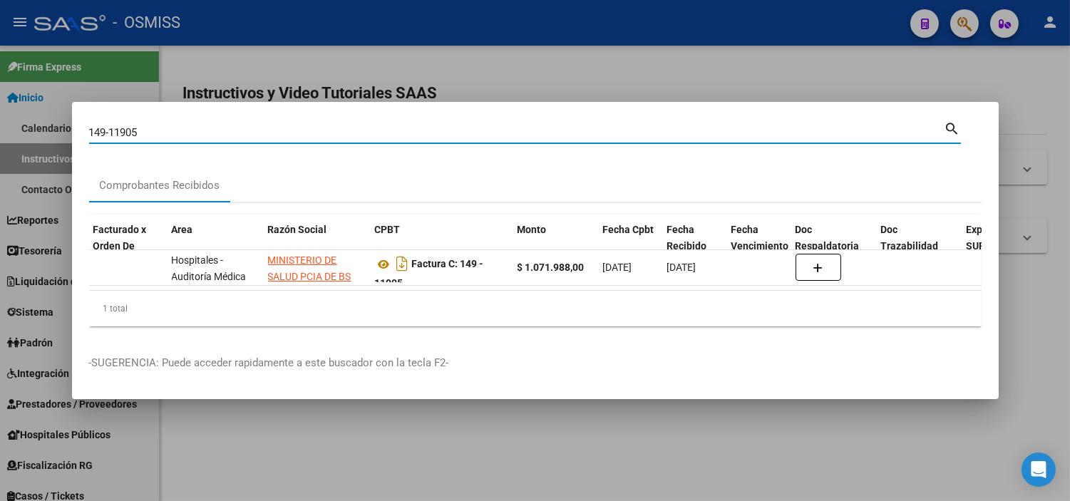
click at [183, 126] on input "149-11905" at bounding box center [517, 132] width 856 height 13
click at [172, 132] on input "149-11905" at bounding box center [517, 132] width 856 height 13
drag, startPoint x: 172, startPoint y: 132, endPoint x: 112, endPoint y: 137, distance: 60.1
click at [112, 137] on div "149-11905 Buscar (apellido, dni, cuil, [PERSON_NAME], cuit, obra social)" at bounding box center [517, 132] width 856 height 21
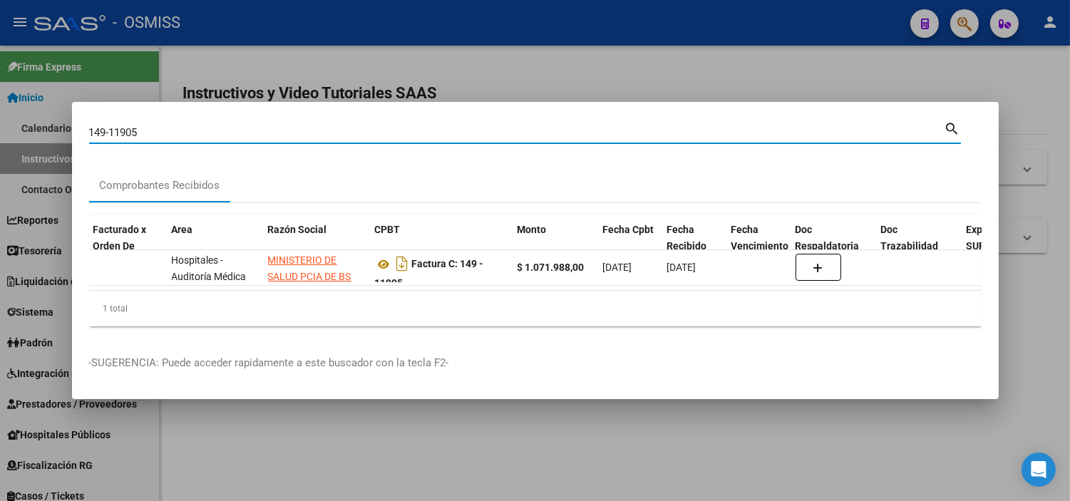
paste input "3673"
drag, startPoint x: 107, startPoint y: 122, endPoint x: 36, endPoint y: 118, distance: 71.4
click at [36, 118] on div "149-3673 Buscar (apellido, dni, cuil, nro traspaso, cuit, obra social) search C…" at bounding box center [535, 250] width 1070 height 501
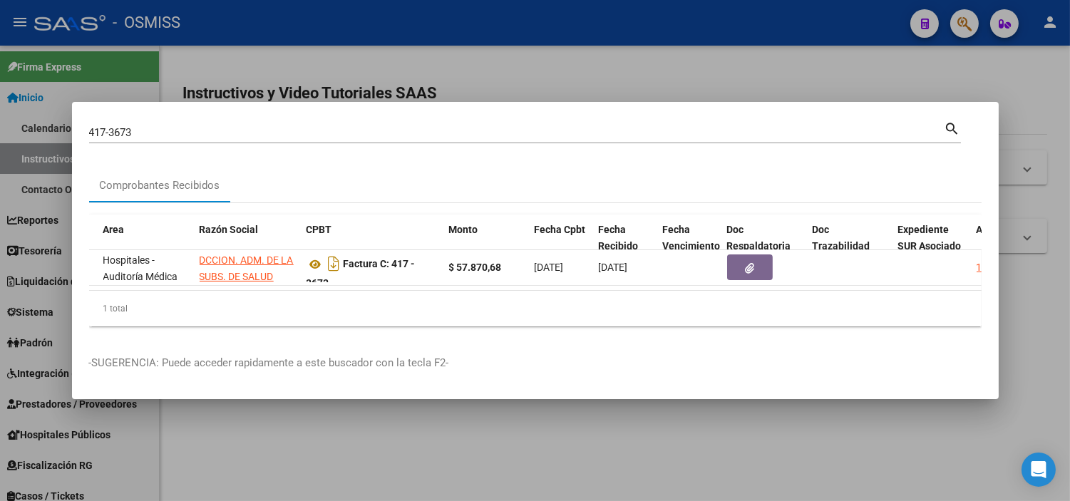
scroll to position [0, 241]
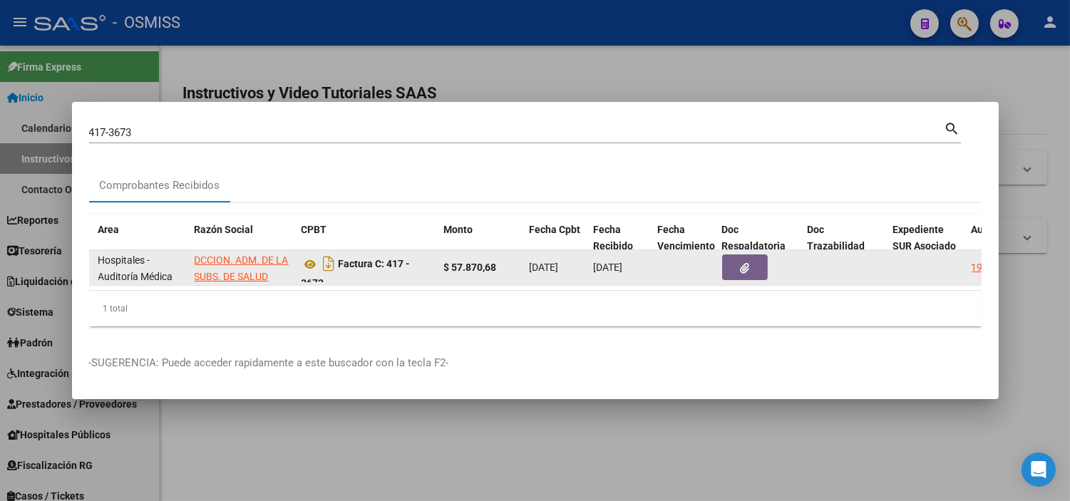
click at [740, 263] on icon "button" at bounding box center [744, 268] width 9 height 11
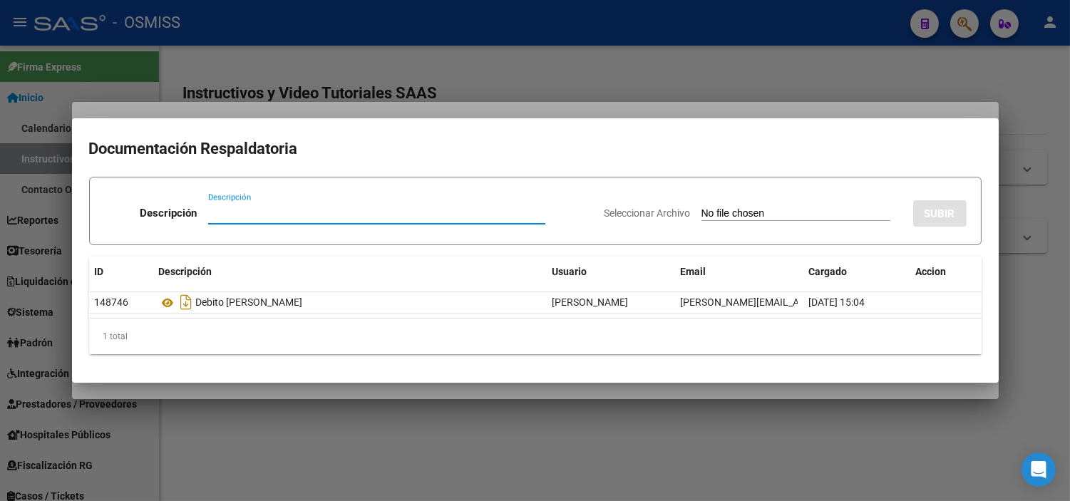
click at [367, 51] on div at bounding box center [535, 250] width 1070 height 501
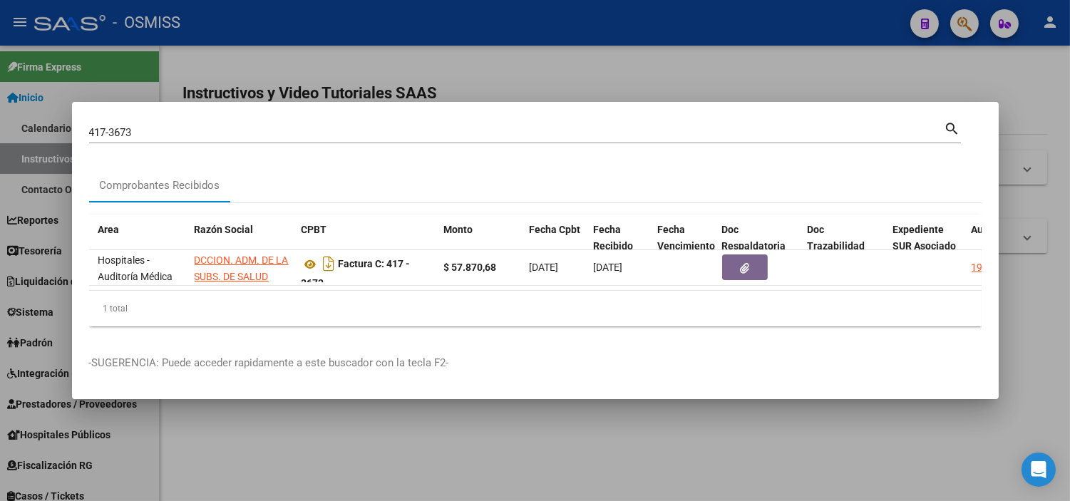
click at [138, 127] on input "417-3673" at bounding box center [517, 132] width 856 height 13
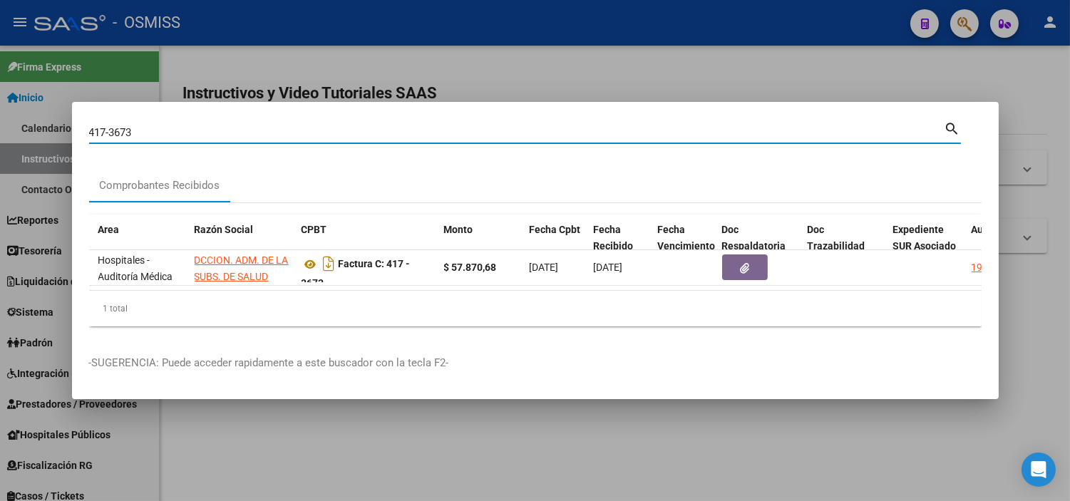
click at [138, 127] on input "417-3673" at bounding box center [517, 132] width 856 height 13
paste input "9135"
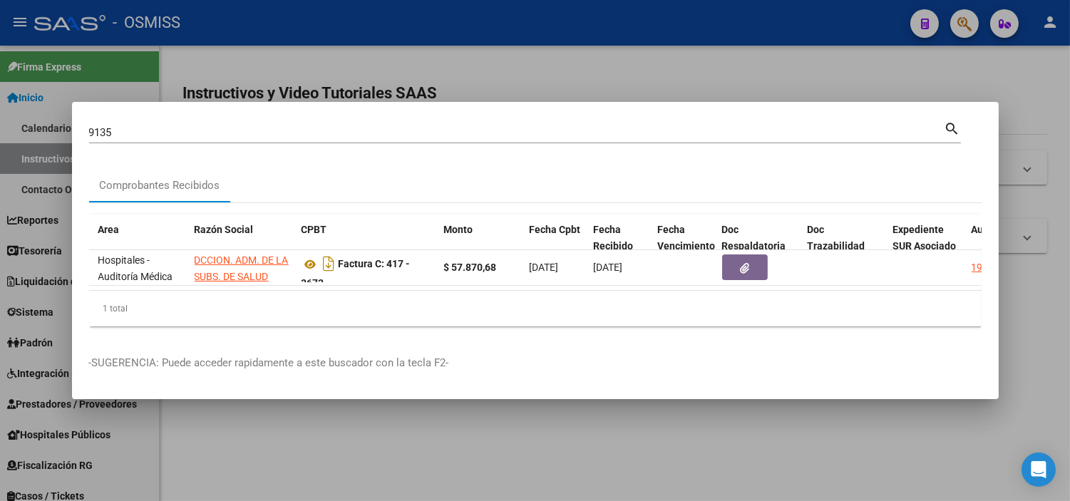
click at [86, 125] on mat-dialog-content "9135 Buscar (apellido, dni, cuil, nro traspaso, cuit, obra social) search Compr…" at bounding box center [535, 228] width 927 height 219
click at [90, 128] on input "9135" at bounding box center [517, 132] width 856 height 13
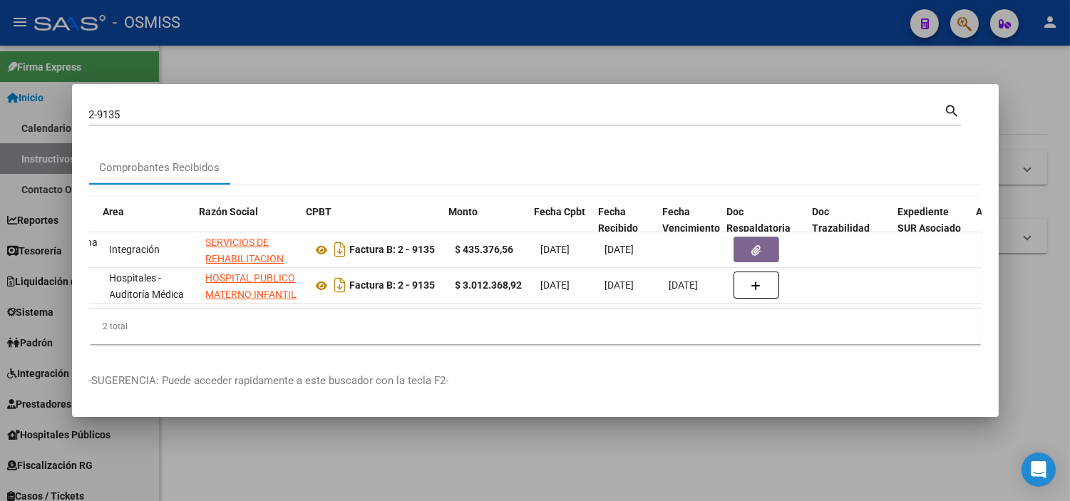
scroll to position [0, 236]
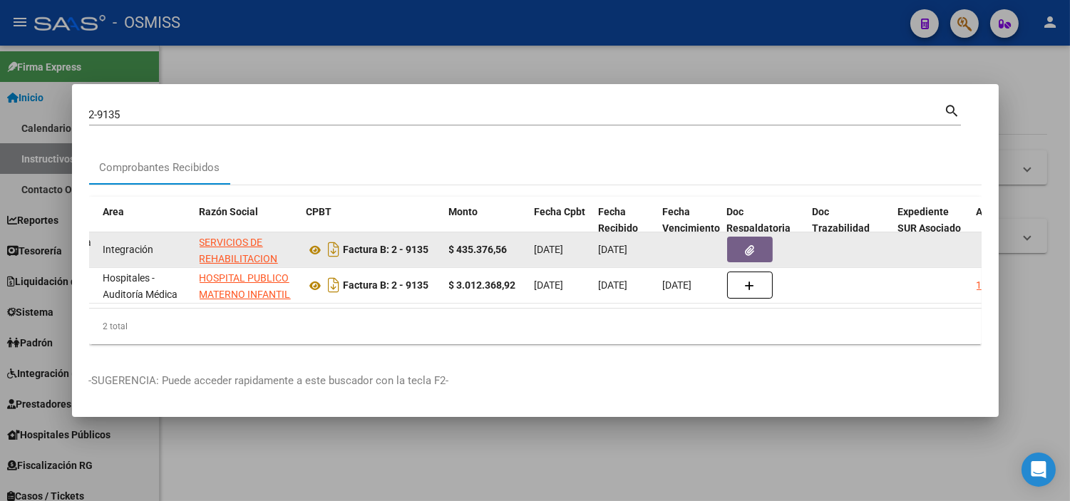
click at [737, 250] on button "button" at bounding box center [750, 250] width 46 height 26
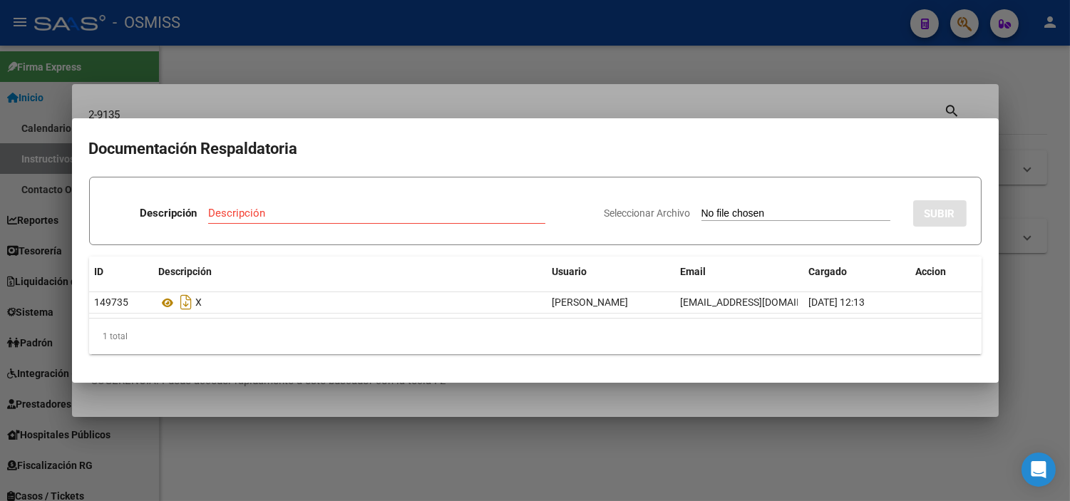
click at [350, 76] on div at bounding box center [535, 250] width 1070 height 501
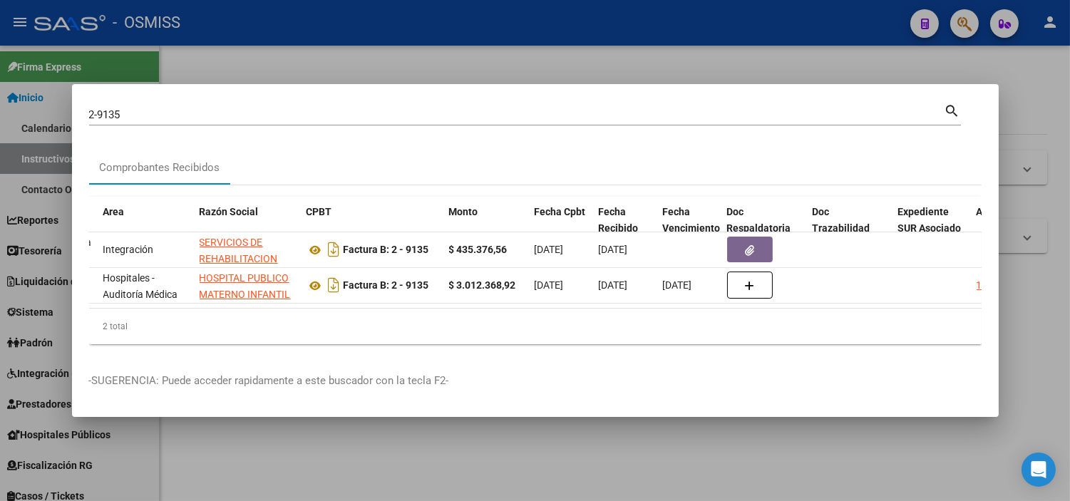
click at [138, 109] on input "2-9135" at bounding box center [517, 114] width 856 height 13
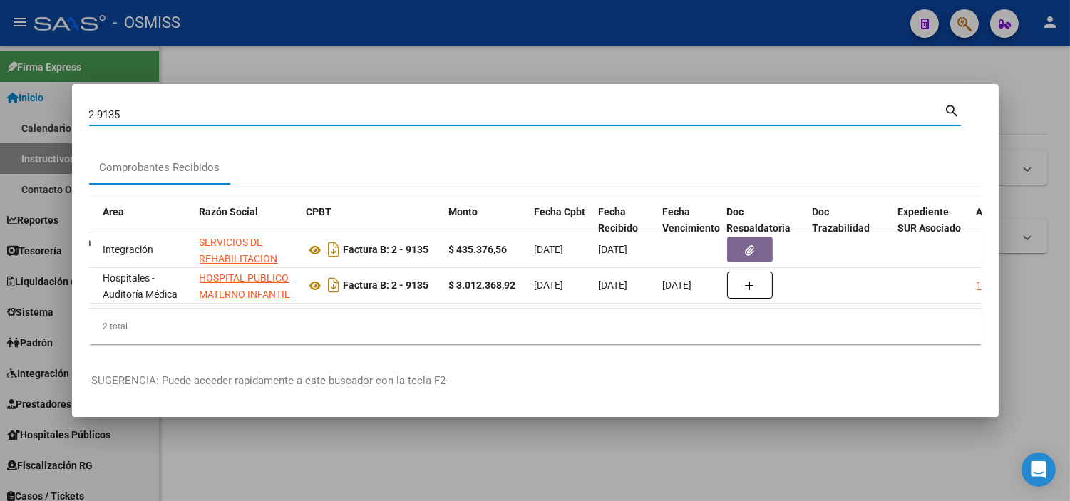
click at [135, 111] on input "2-9135" at bounding box center [517, 114] width 856 height 13
paste input "169-6367"
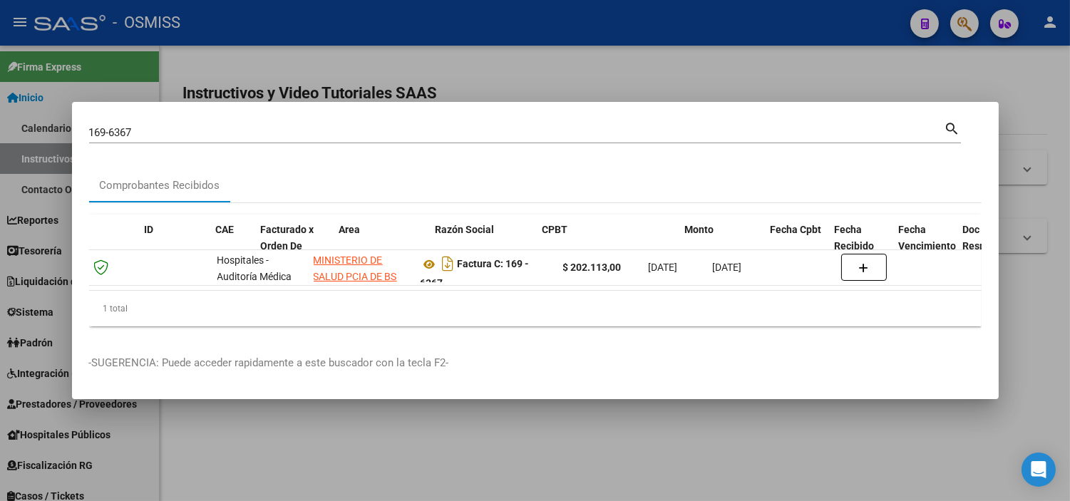
scroll to position [0, 0]
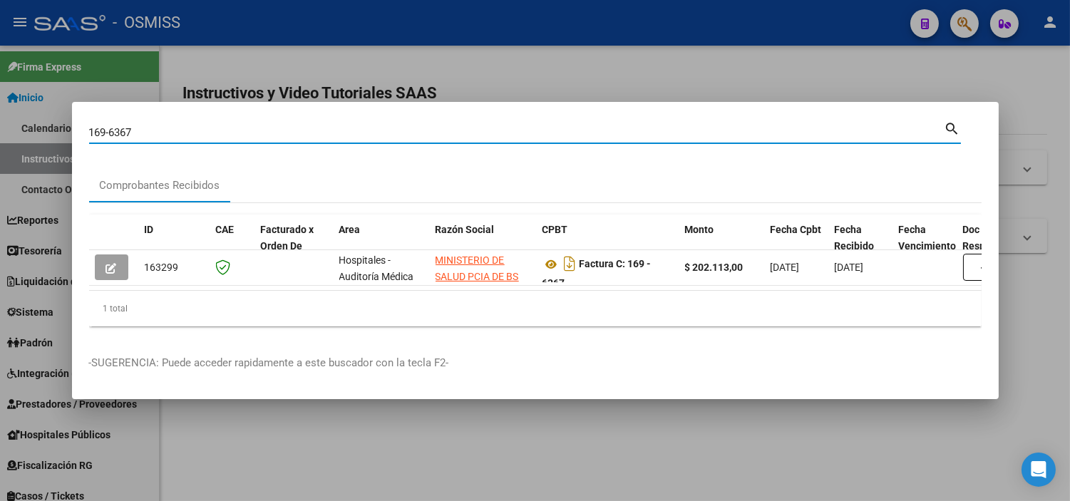
drag, startPoint x: 144, startPoint y: 130, endPoint x: 111, endPoint y: 136, distance: 33.3
click at [111, 136] on div "169-6367 Buscar (apellido, dni, [PERSON_NAME], [PERSON_NAME], cuit, obra social)" at bounding box center [517, 132] width 856 height 21
paste input "8644"
drag, startPoint x: 107, startPoint y: 124, endPoint x: 90, endPoint y: 128, distance: 17.6
click at [90, 128] on input "169-8644" at bounding box center [517, 132] width 856 height 13
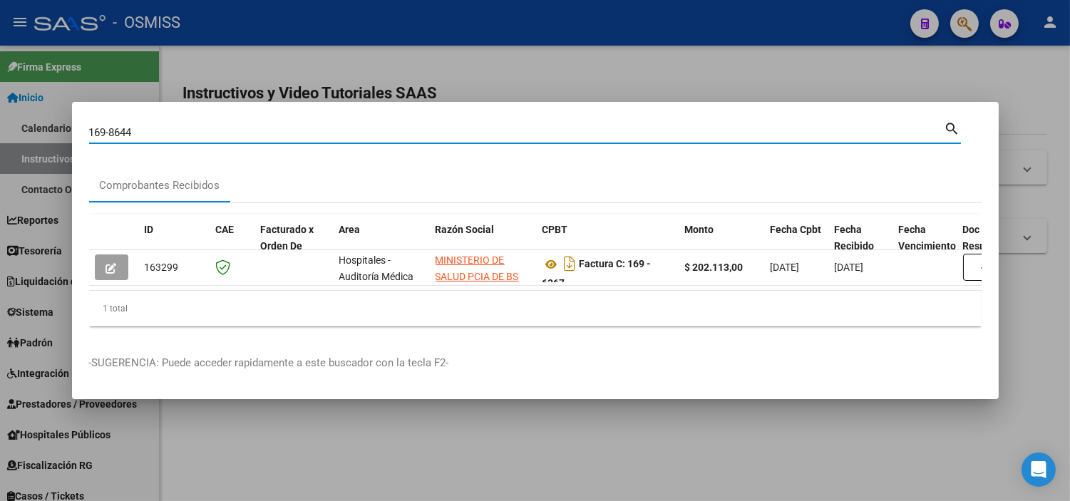
paste input "3"
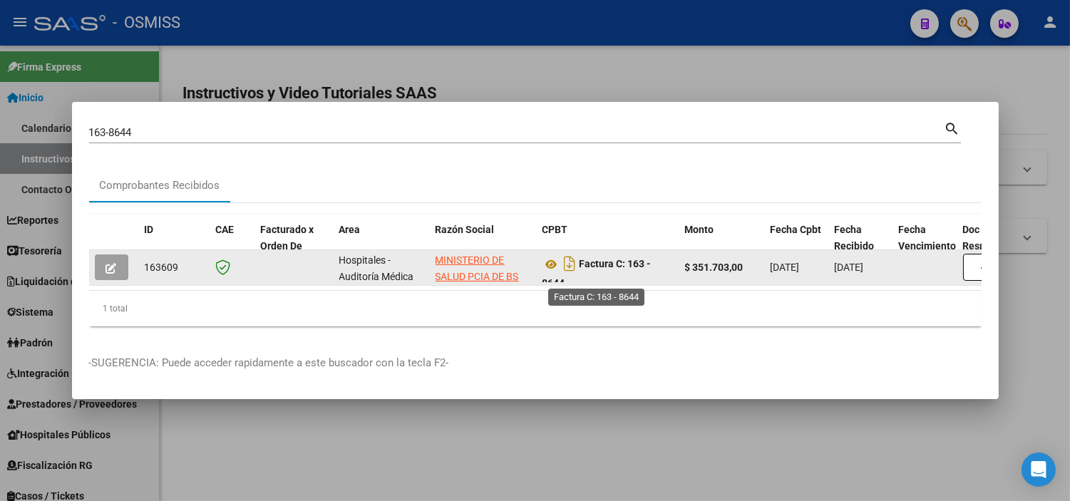
drag, startPoint x: 573, startPoint y: 274, endPoint x: 629, endPoint y: 252, distance: 60.3
click at [629, 252] on div "Factura C: 163 - 8644" at bounding box center [608, 267] width 131 height 30
copy strong "163 - 8644"
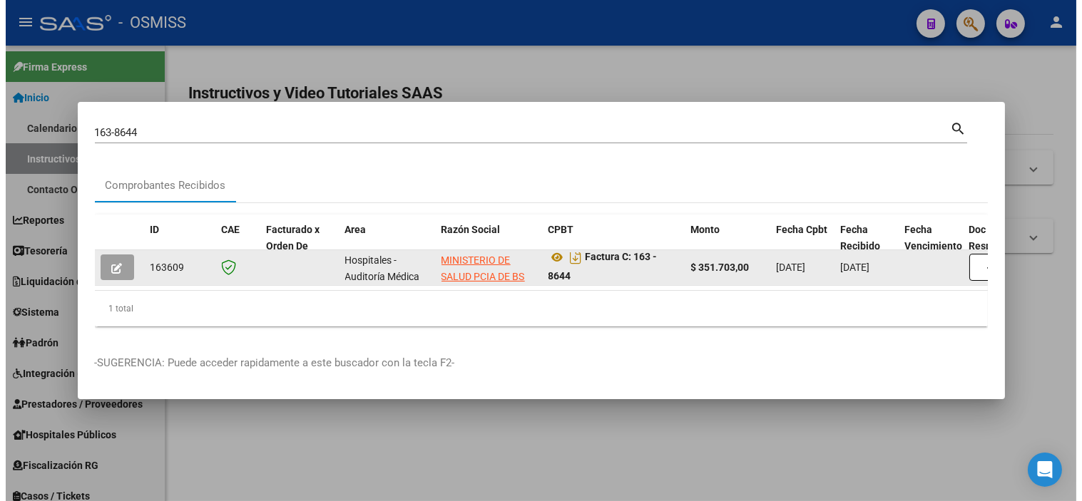
scroll to position [9, 0]
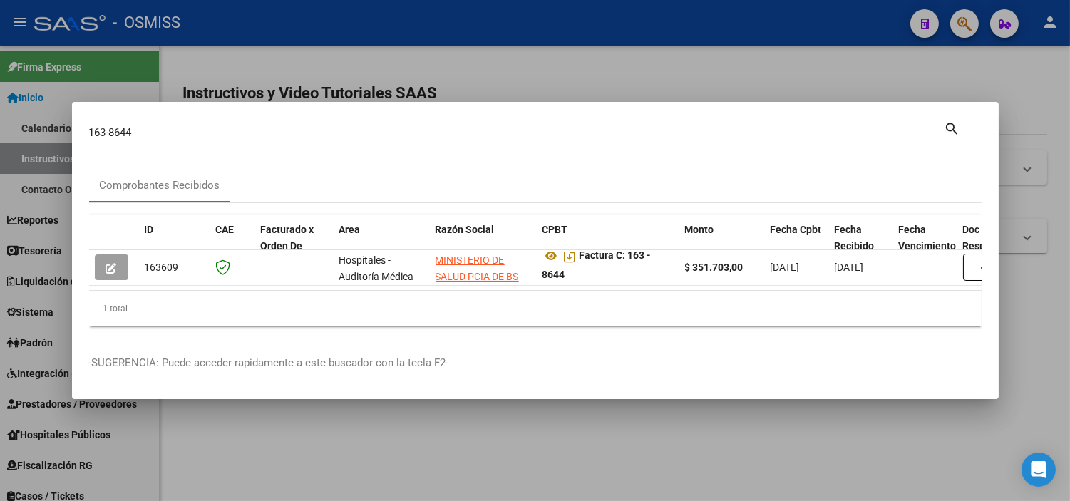
click at [233, 126] on input "163-8644" at bounding box center [517, 132] width 856 height 13
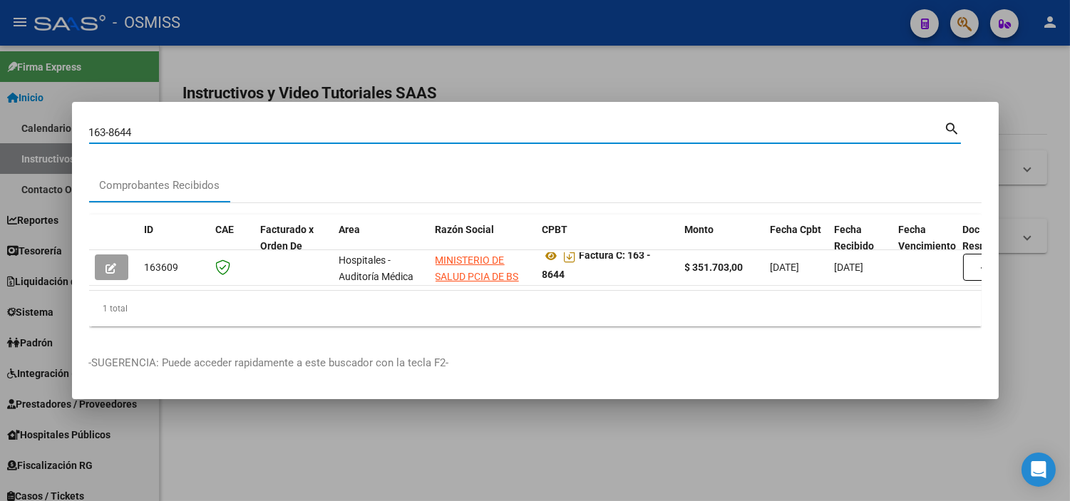
click at [233, 126] on input "163-8644" at bounding box center [517, 132] width 856 height 13
paste input "71-1477"
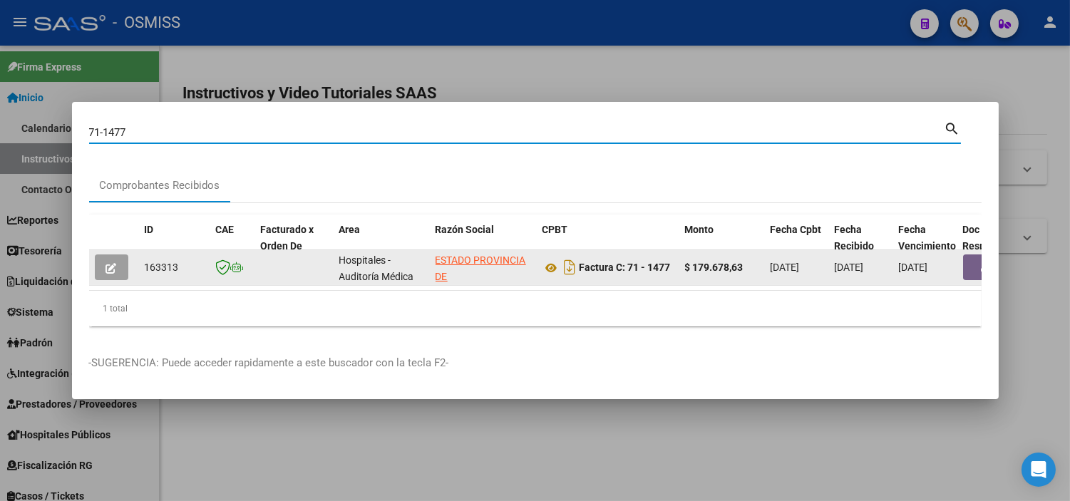
click at [959, 255] on datatable-body-cell at bounding box center [1001, 267] width 86 height 35
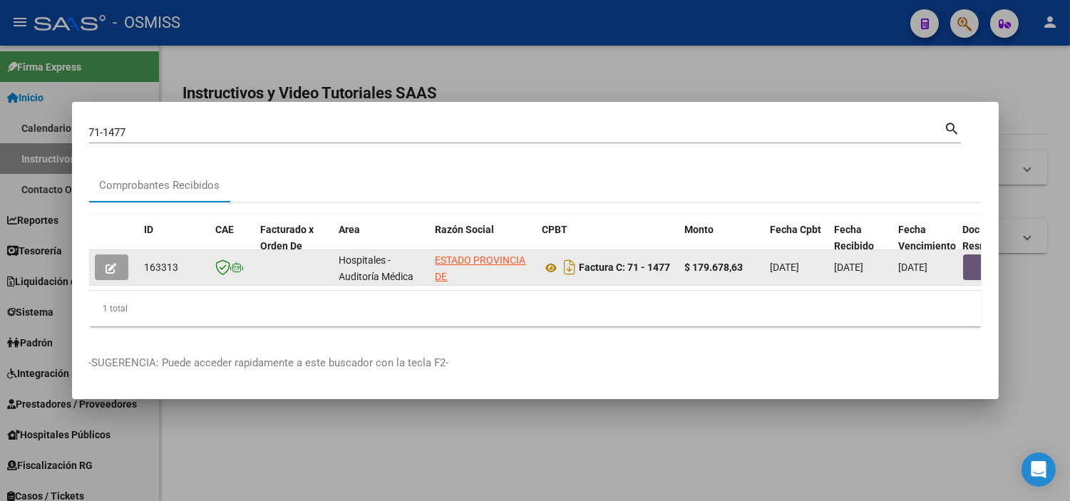
click at [971, 258] on button "button" at bounding box center [986, 268] width 46 height 26
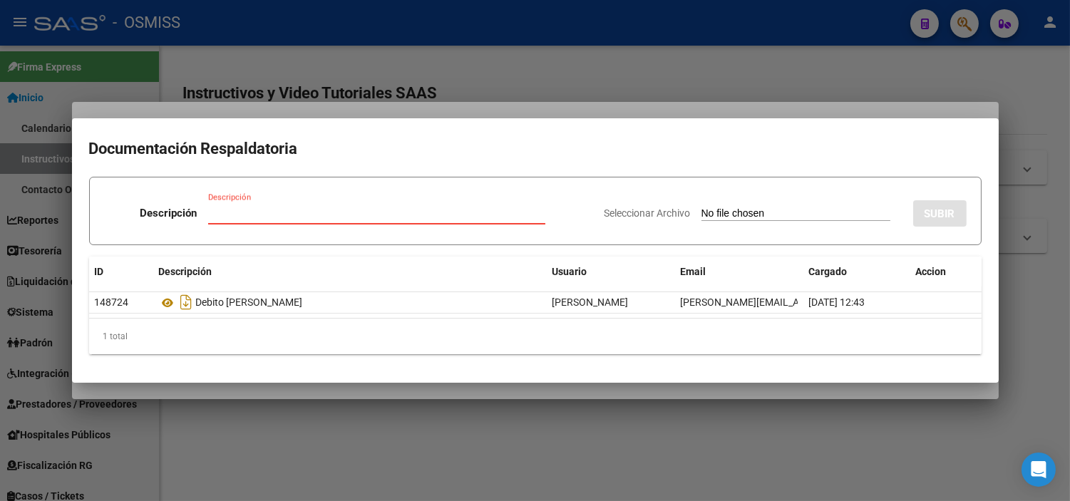
click at [445, 8] on div at bounding box center [535, 250] width 1070 height 501
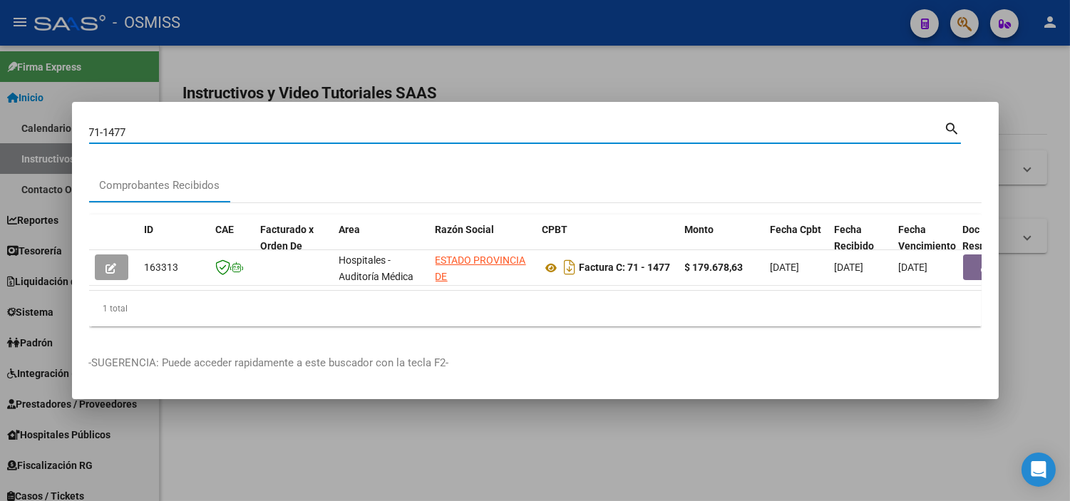
drag, startPoint x: 146, startPoint y: 124, endPoint x: 103, endPoint y: 123, distance: 43.5
click at [103, 126] on input "71-1477" at bounding box center [517, 132] width 856 height 13
paste input "84050"
drag, startPoint x: 93, startPoint y: 124, endPoint x: 76, endPoint y: 124, distance: 17.8
click at [76, 124] on mat-dialog-content "71-84050 Buscar (apellido, dni, cuil, nro traspaso, cuit, obra social) search C…" at bounding box center [535, 228] width 927 height 219
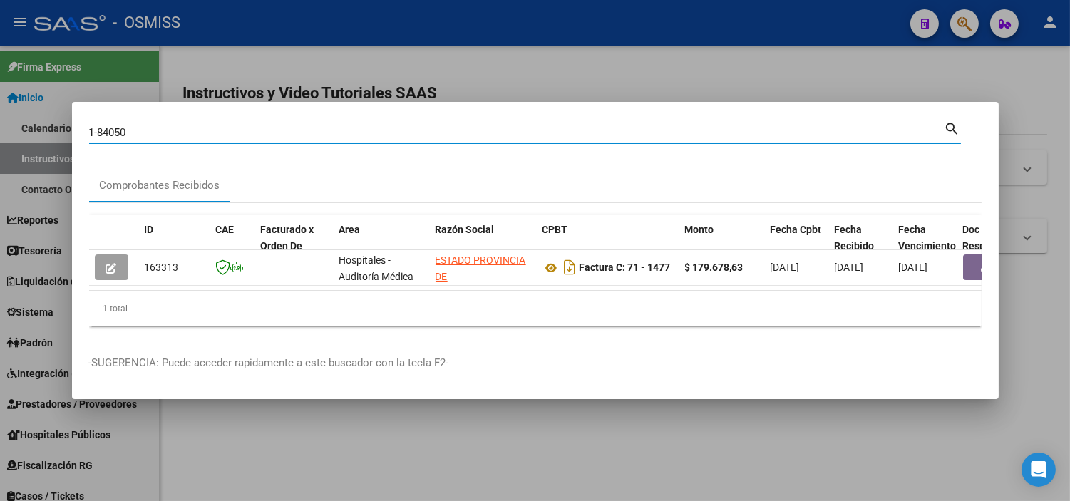
type input "1-84050"
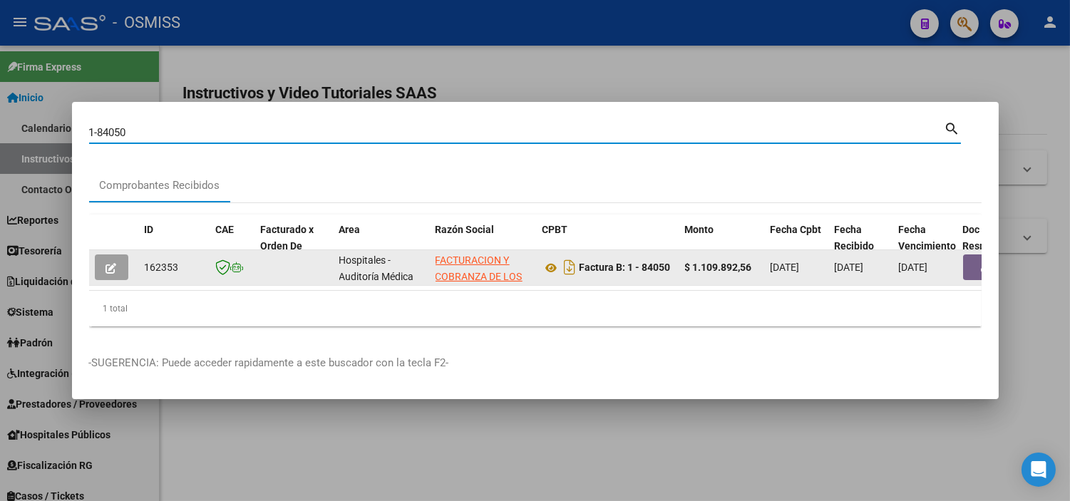
click at [970, 265] on button "button" at bounding box center [986, 268] width 46 height 26
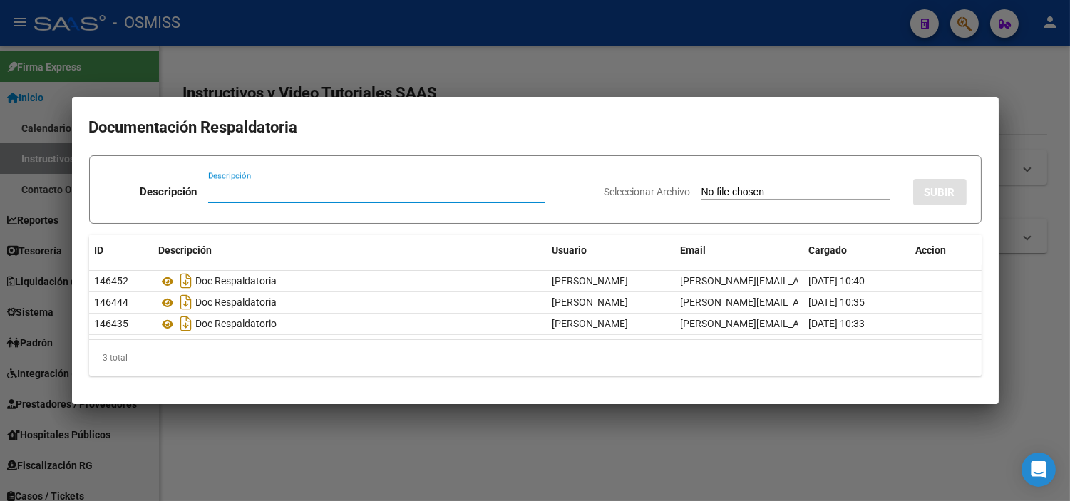
click at [386, 64] on div at bounding box center [535, 250] width 1070 height 501
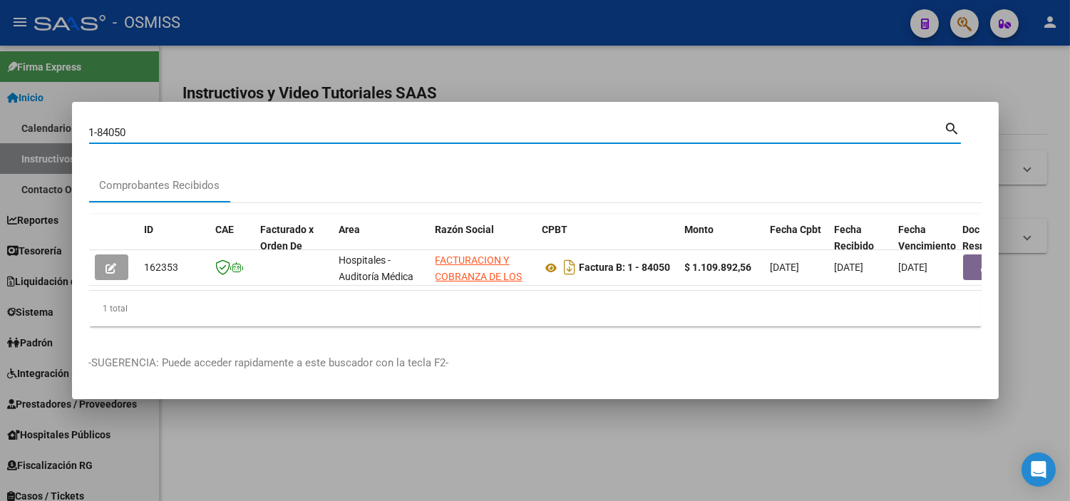
click at [163, 126] on input "1-84050" at bounding box center [517, 132] width 856 height 13
click at [536, 451] on div at bounding box center [535, 250] width 1070 height 501
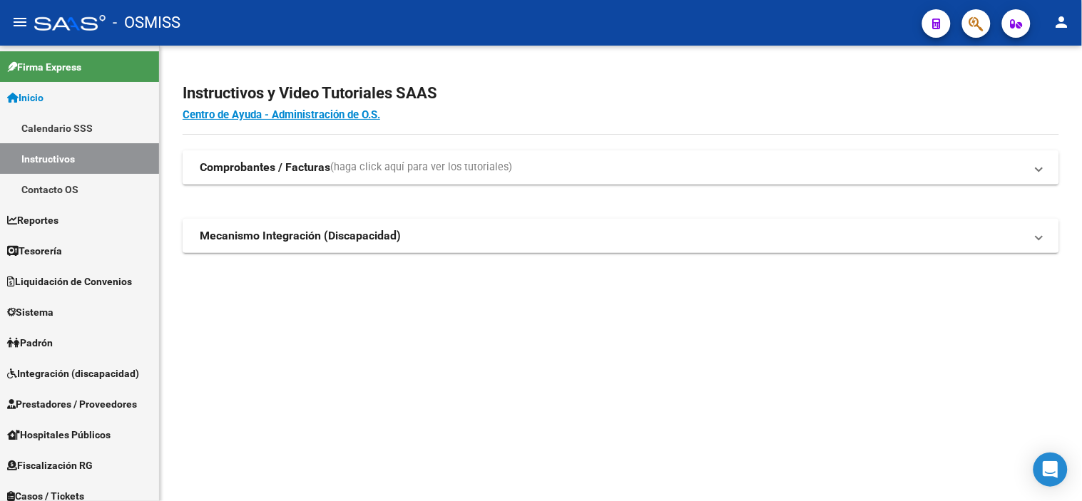
click at [1081, 501] on mat-sidenav-content "Instructivos y Video Tutoriales SAAS Centro de Ayuda - Administración de O.S. C…" at bounding box center [621, 274] width 922 height 456
